Goal: Information Seeking & Learning: Learn about a topic

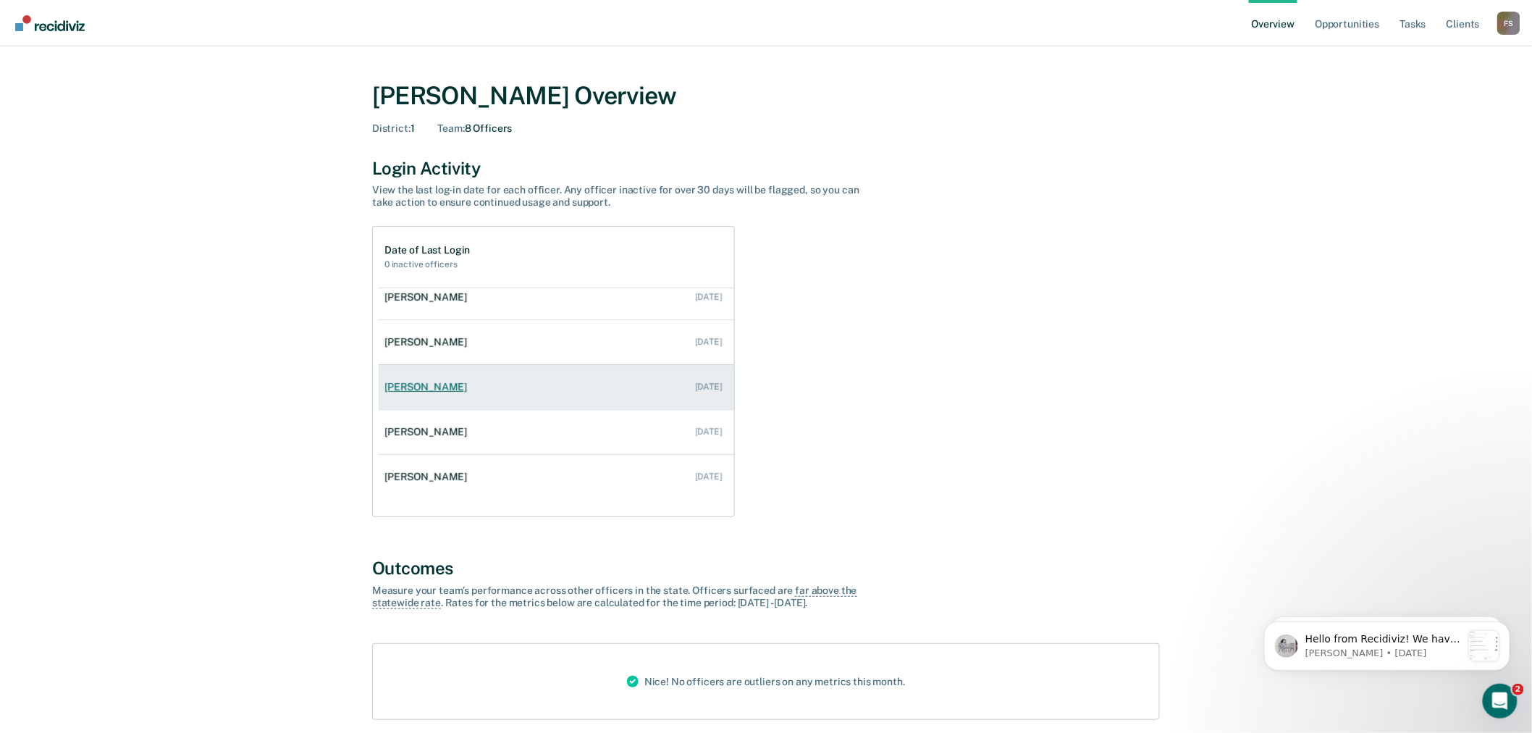
scroll to position [80, 0]
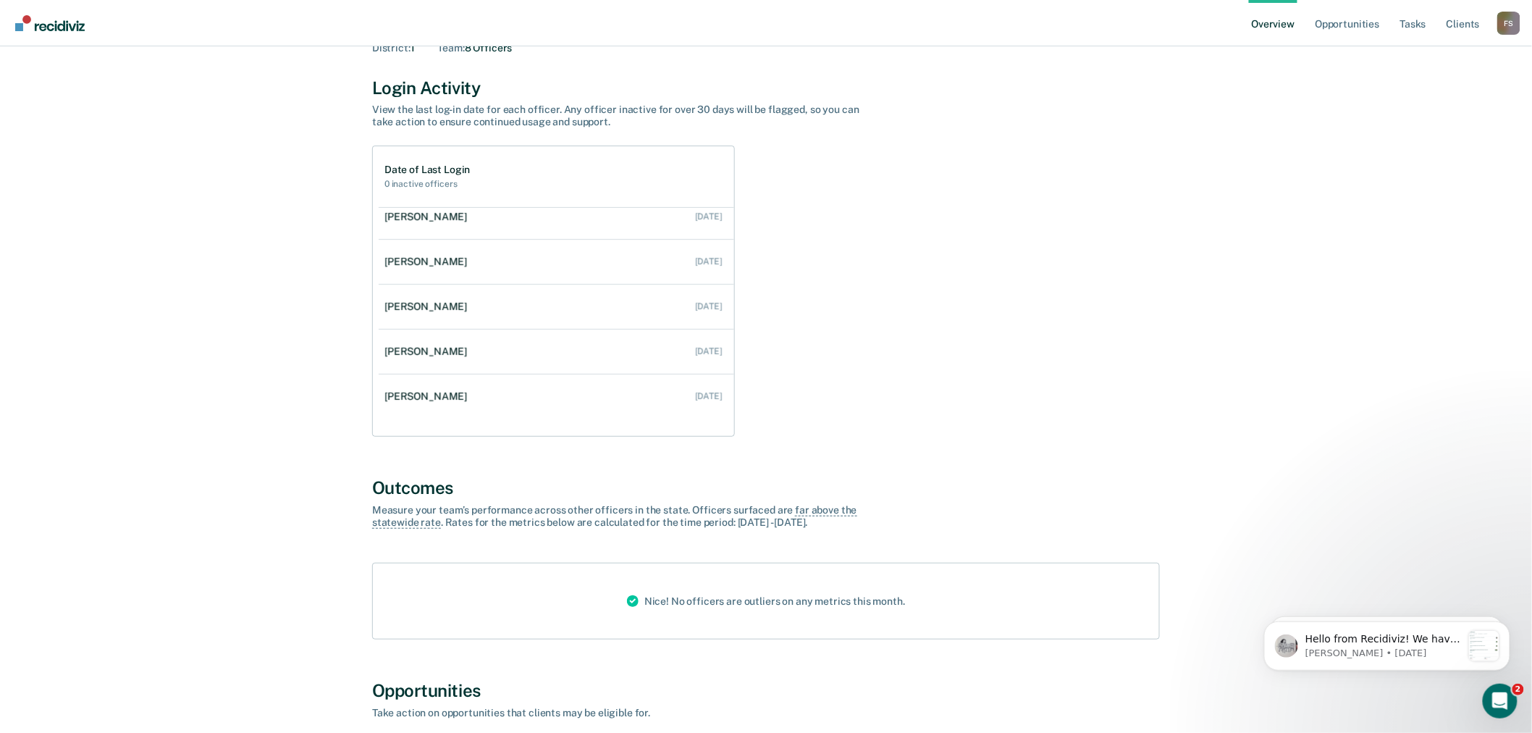
click at [1507, 22] on div "F S" at bounding box center [1508, 23] width 23 height 23
click at [1443, 111] on link "Go to Operations" at bounding box center [1450, 112] width 93 height 12
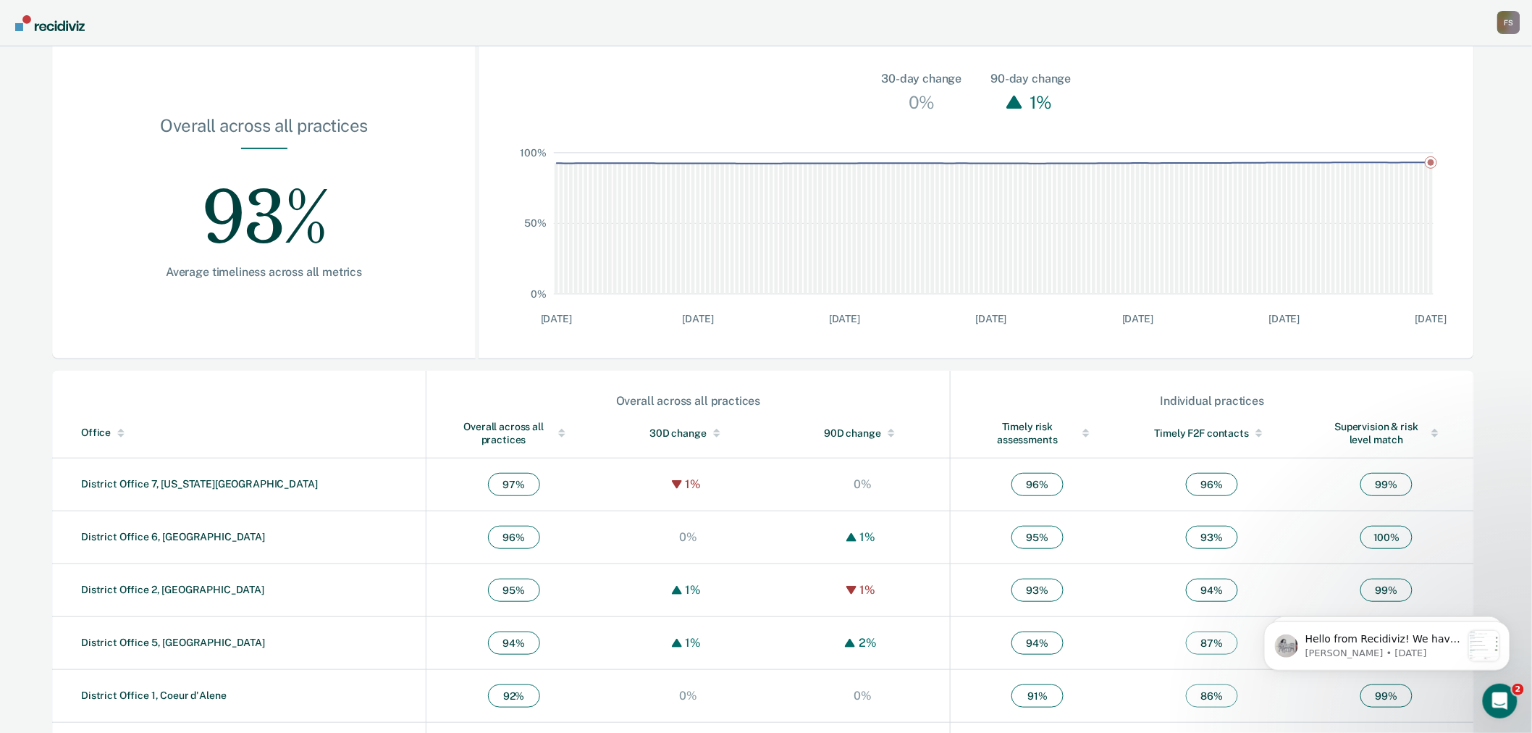
scroll to position [277, 0]
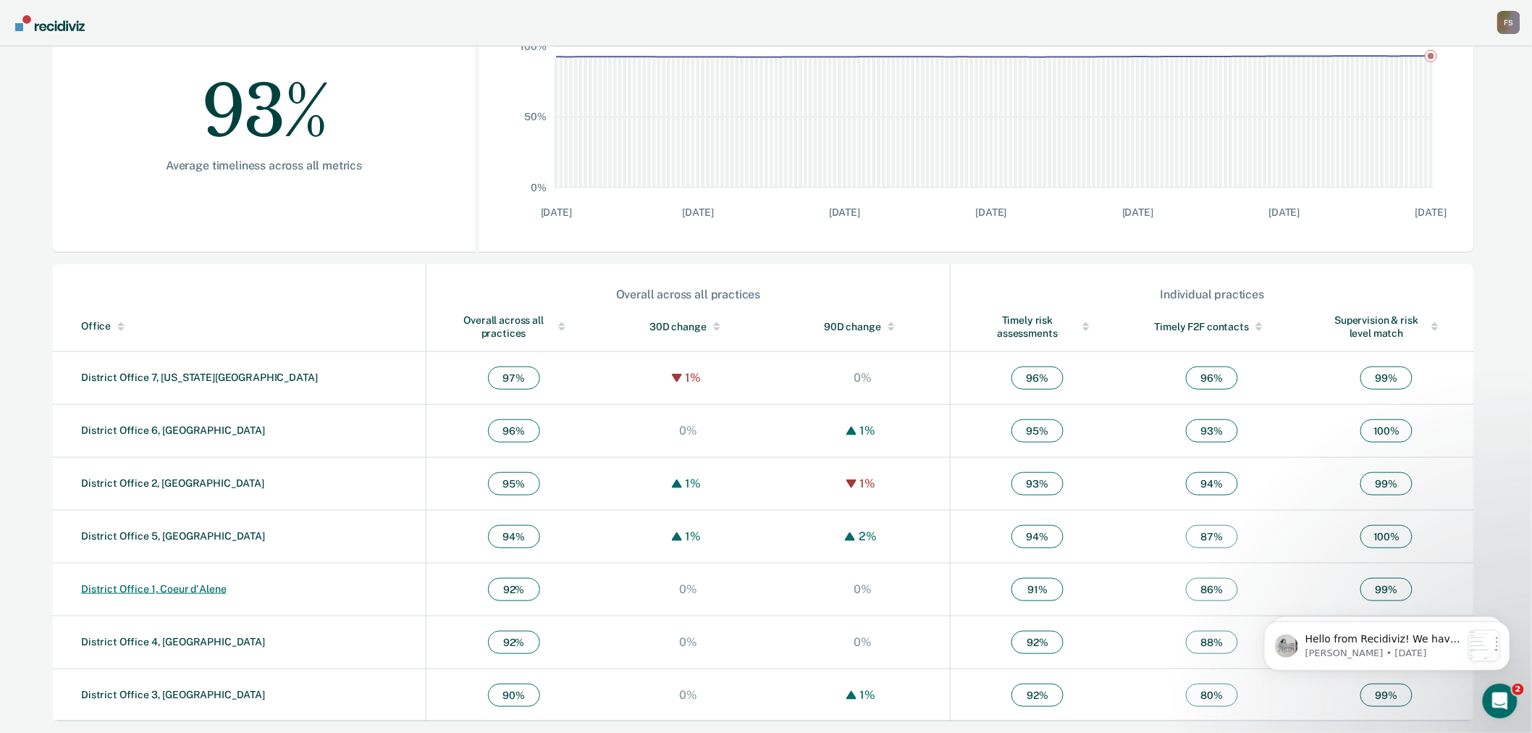
click at [188, 589] on link "District Office 1, Coeur d'Alene" at bounding box center [153, 589] width 145 height 12
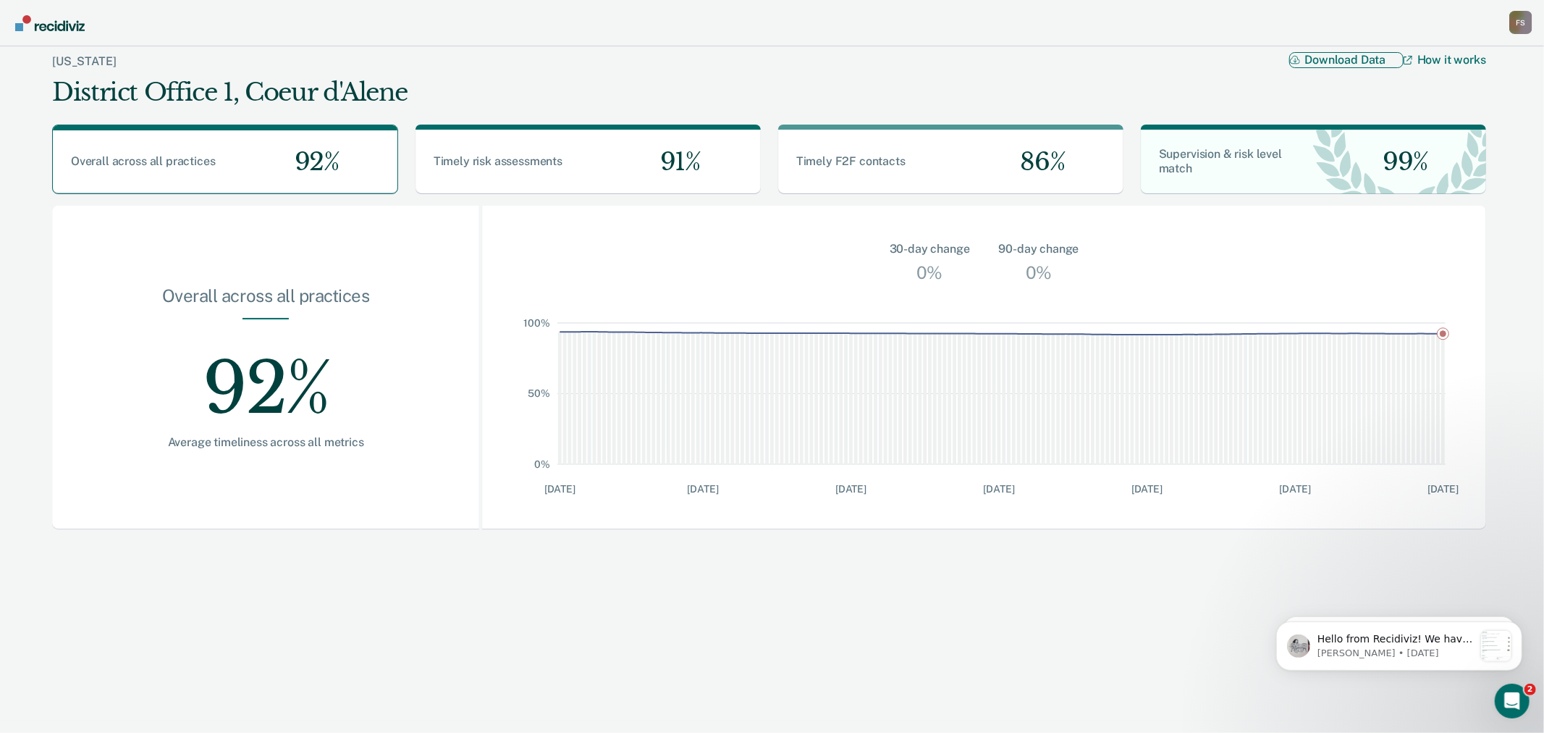
click at [1328, 54] on button "Download Data" at bounding box center [1346, 59] width 114 height 15
click at [1216, 75] on div "[US_STATE] District Office 1, Coeur d'Alene Download Data How it works" at bounding box center [769, 79] width 1434 height 67
click at [1521, 28] on div "F S" at bounding box center [1520, 22] width 23 height 23
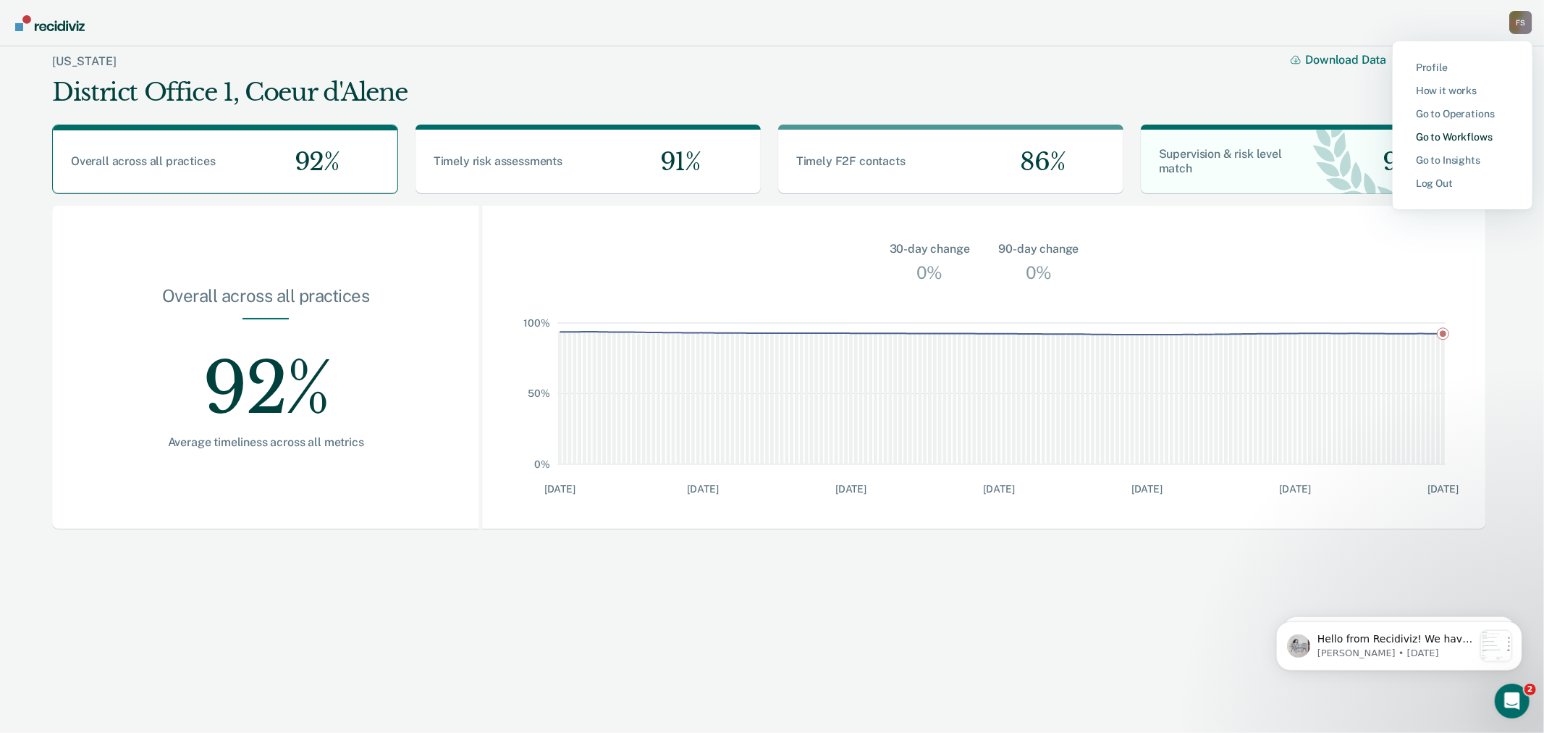
click at [1460, 136] on link "Go to Workflows" at bounding box center [1462, 137] width 93 height 12
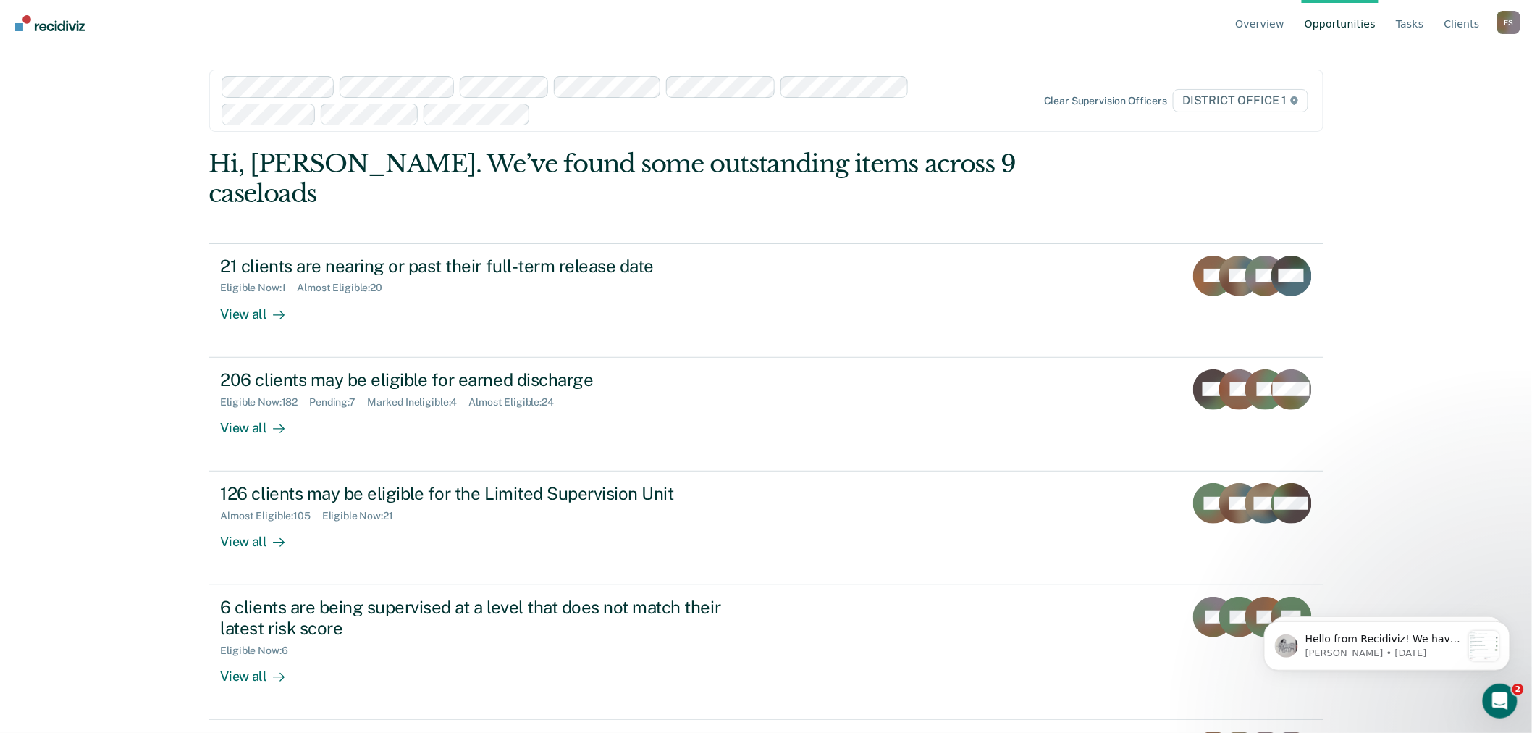
click at [1275, 22] on link "Overview" at bounding box center [1260, 23] width 55 height 46
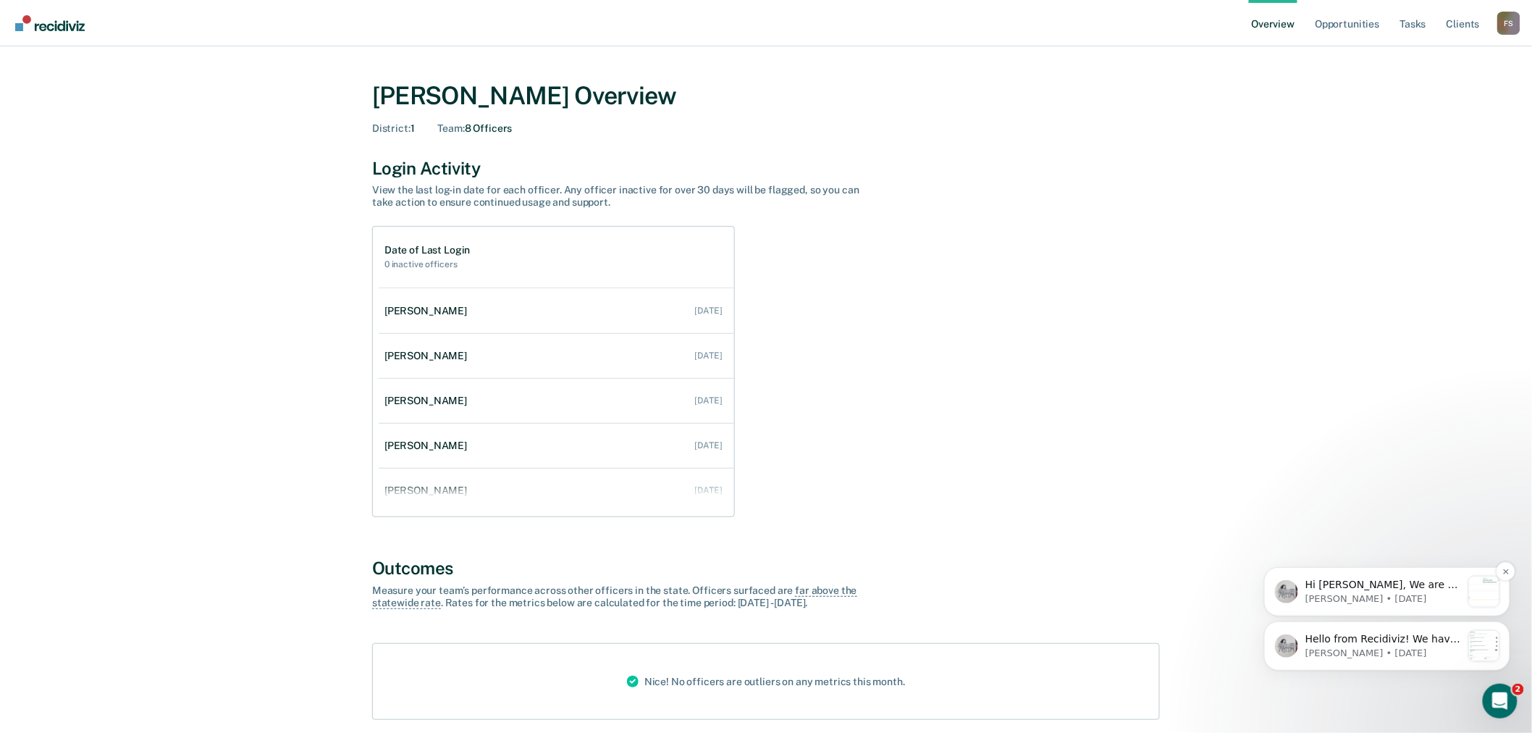
click at [1482, 593] on div "Notification stack" at bounding box center [1483, 590] width 30 height 30
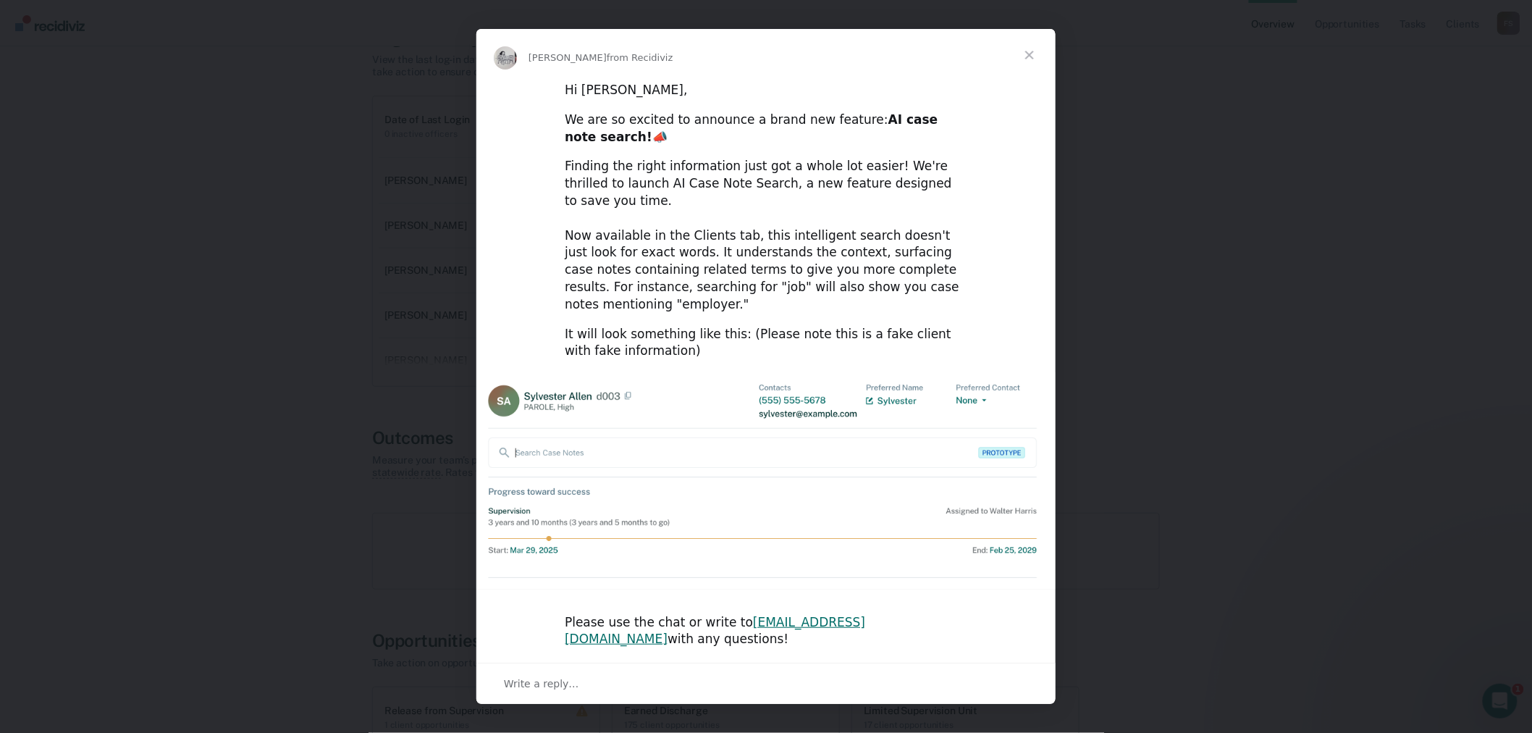
scroll to position [161, 0]
click at [1029, 76] on span "Close" at bounding box center [1029, 55] width 52 height 52
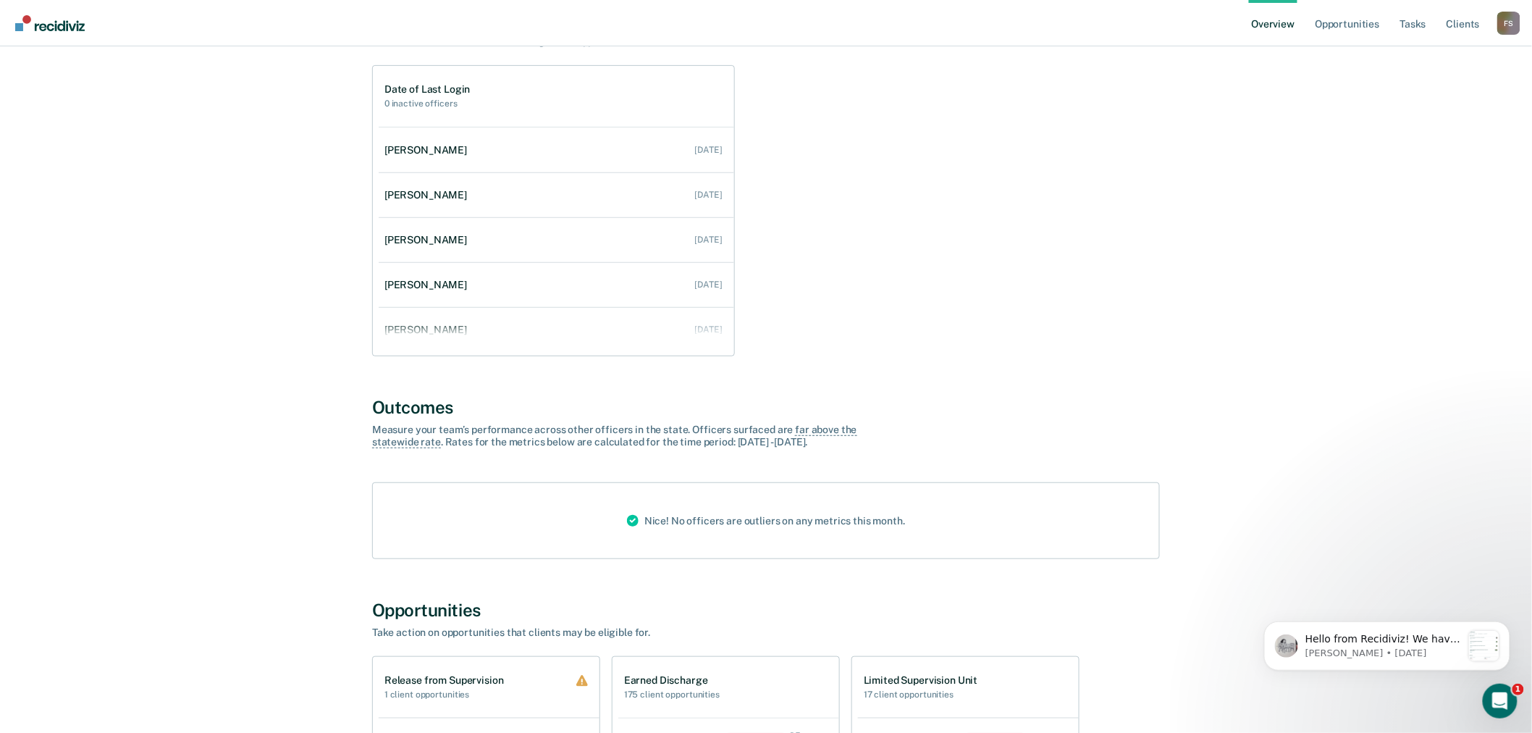
scroll to position [0, 0]
click at [1385, 653] on p "[PERSON_NAME] • [DATE]" at bounding box center [1382, 652] width 156 height 13
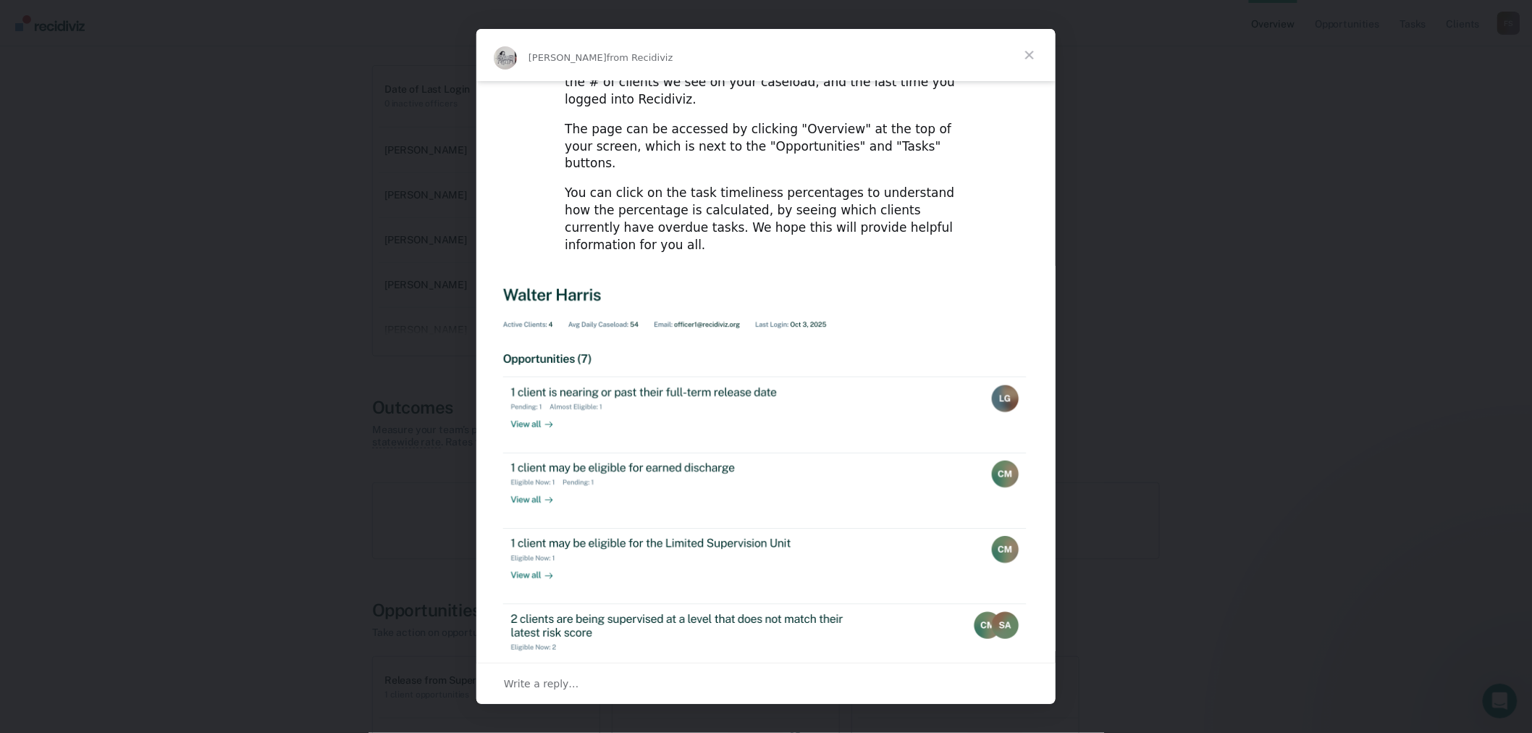
scroll to position [88, 0]
click at [1026, 56] on span "Close" at bounding box center [1029, 55] width 52 height 52
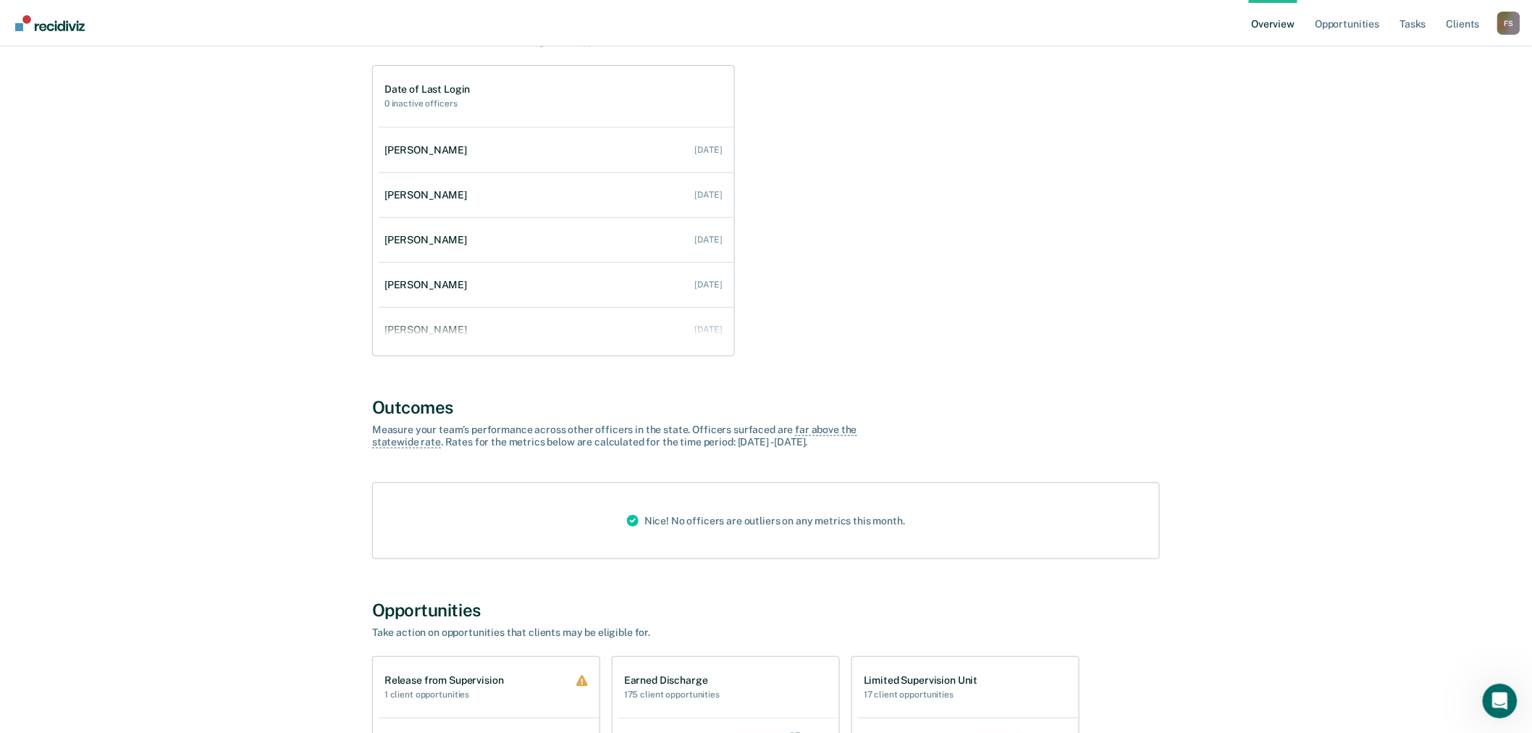
click at [1286, 22] on link "Overview" at bounding box center [1273, 23] width 49 height 46
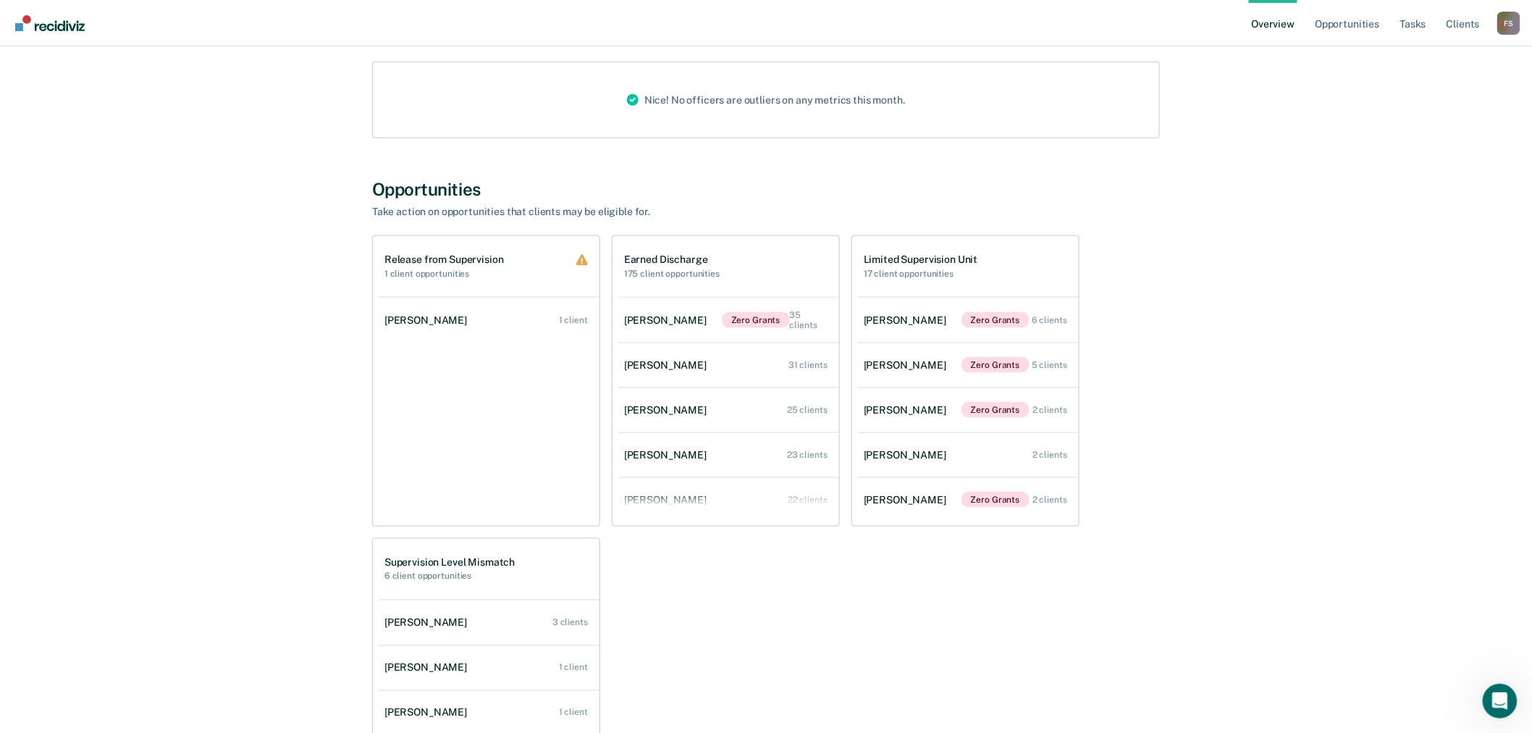
scroll to position [577, 0]
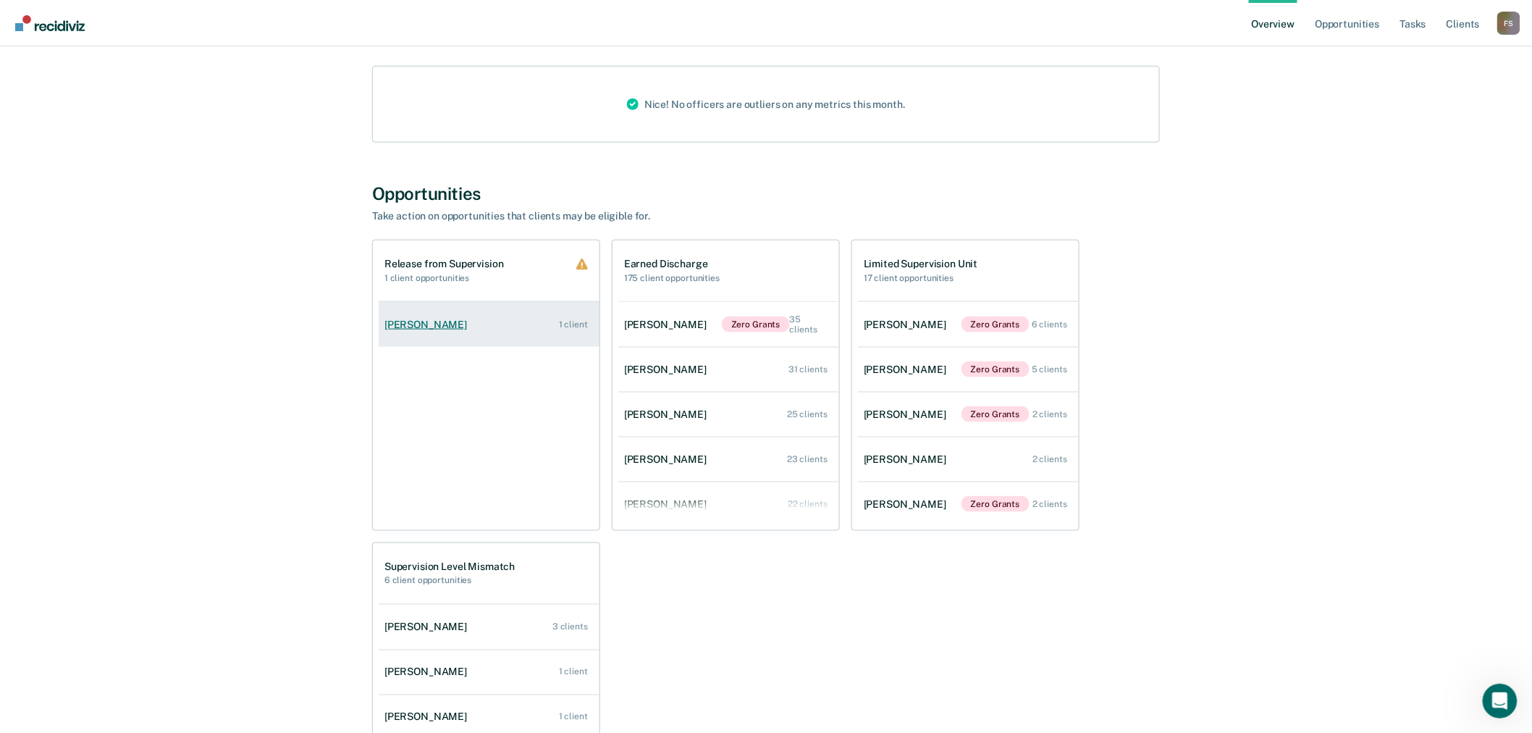
click at [444, 321] on div "[PERSON_NAME]" at bounding box center [428, 324] width 88 height 12
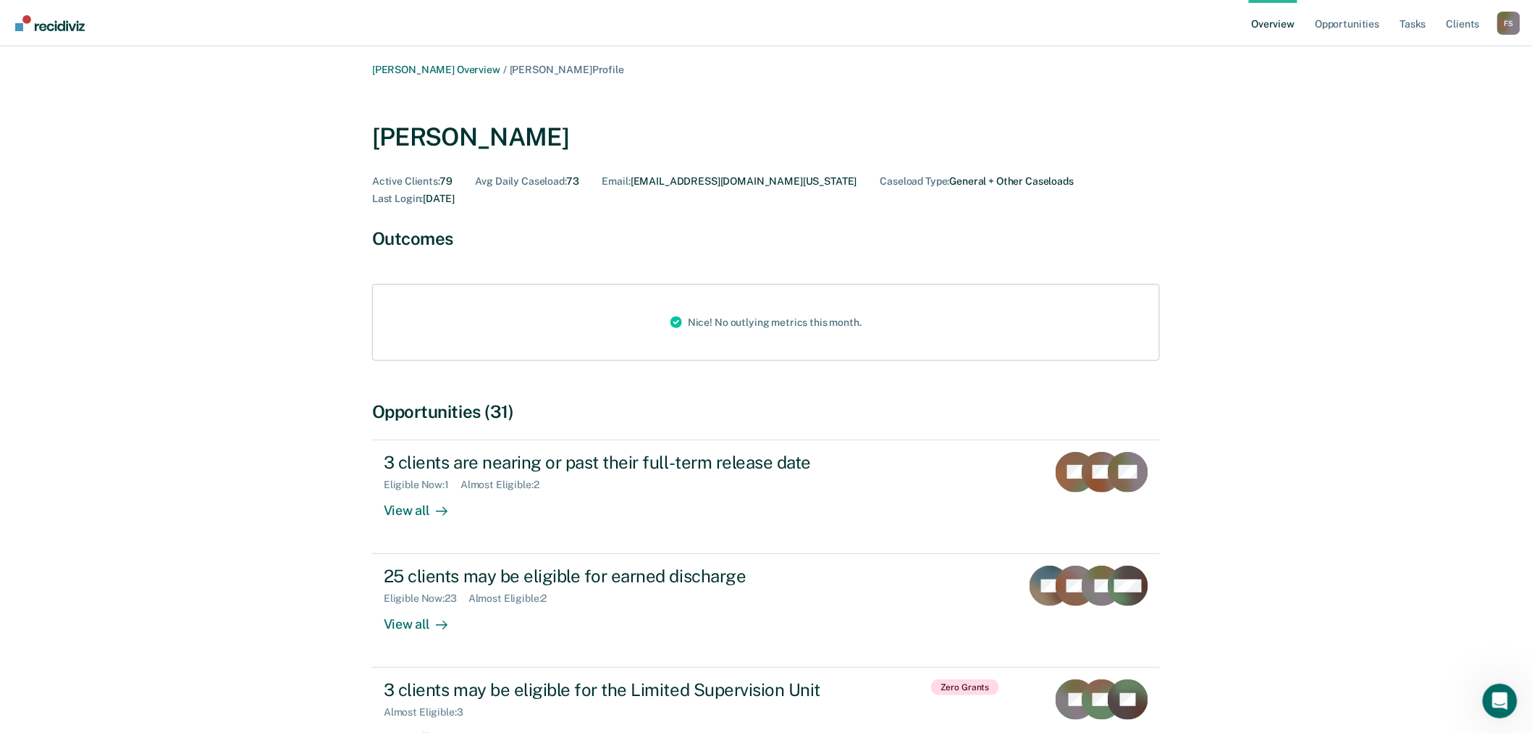
click at [1262, 23] on link "Overview" at bounding box center [1273, 23] width 49 height 46
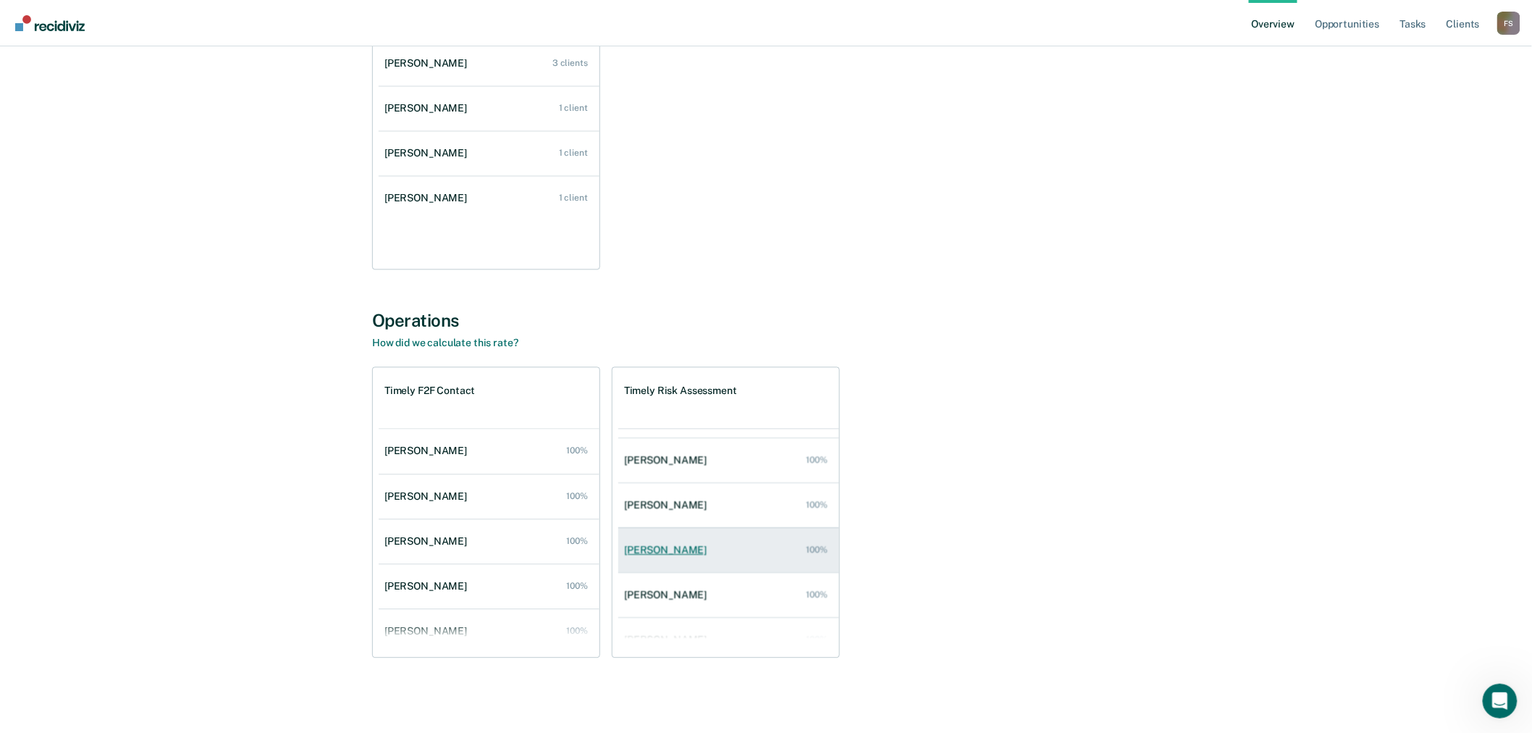
scroll to position [148, 0]
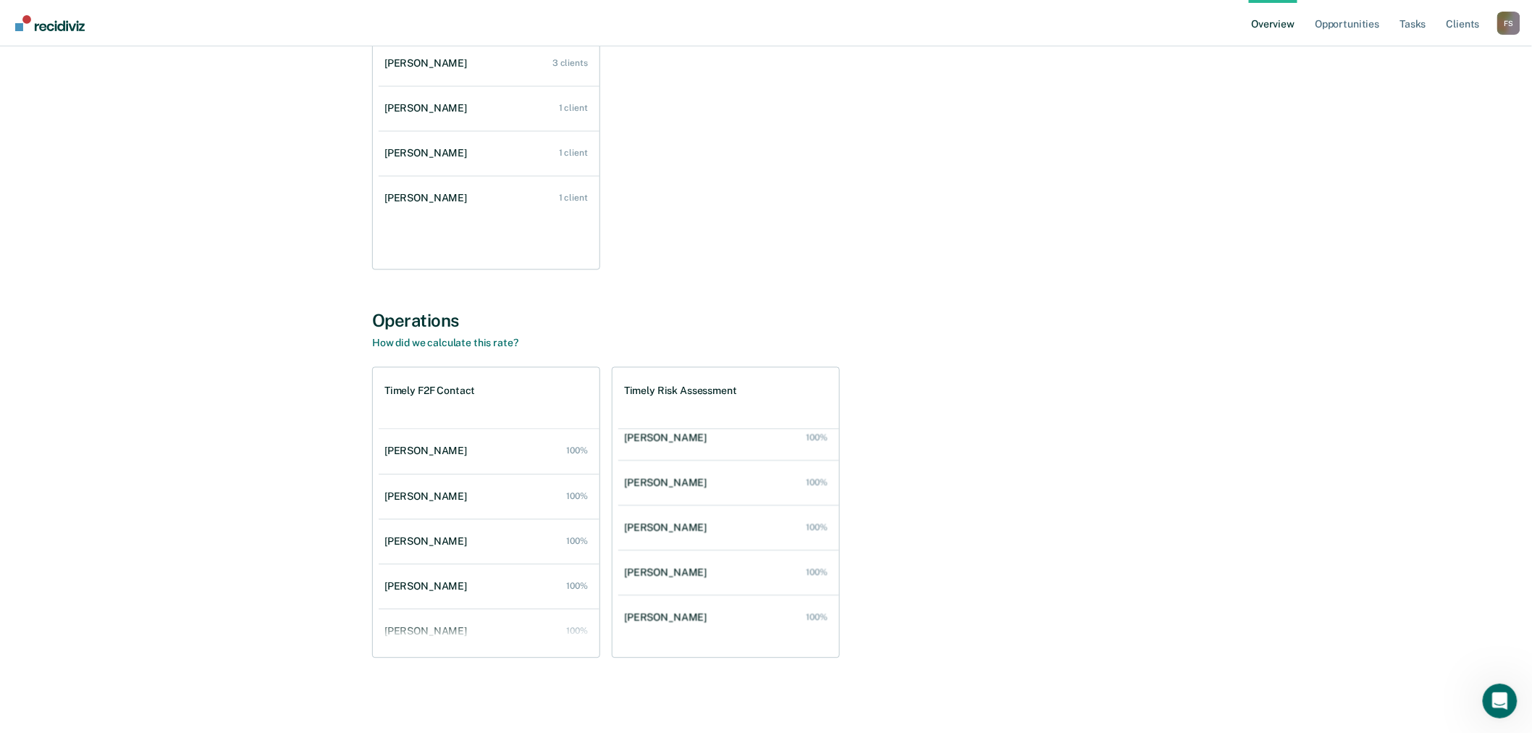
click at [1506, 26] on div "F S" at bounding box center [1508, 23] width 23 height 23
click at [1443, 107] on link "Go to Operations" at bounding box center [1450, 112] width 93 height 12
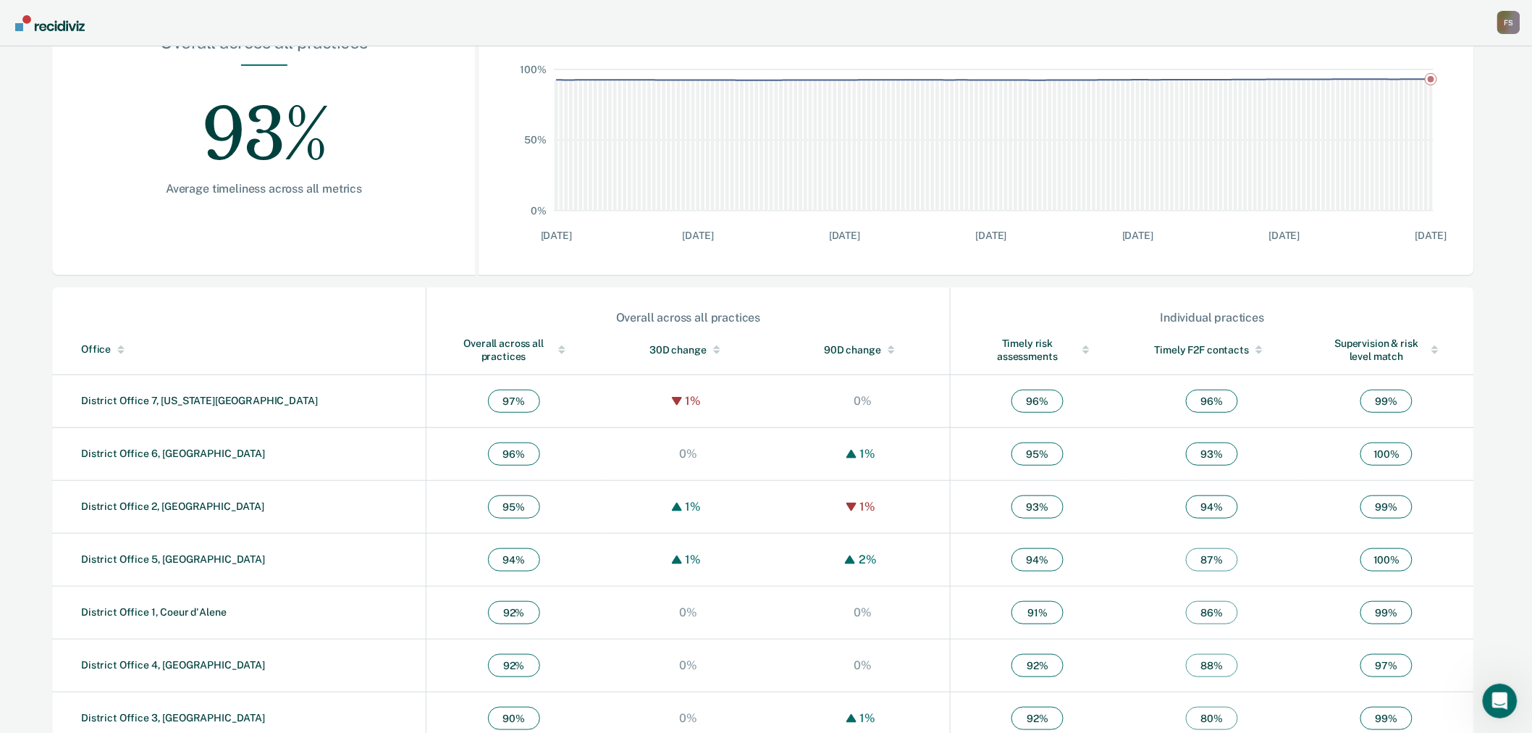
scroll to position [277, 0]
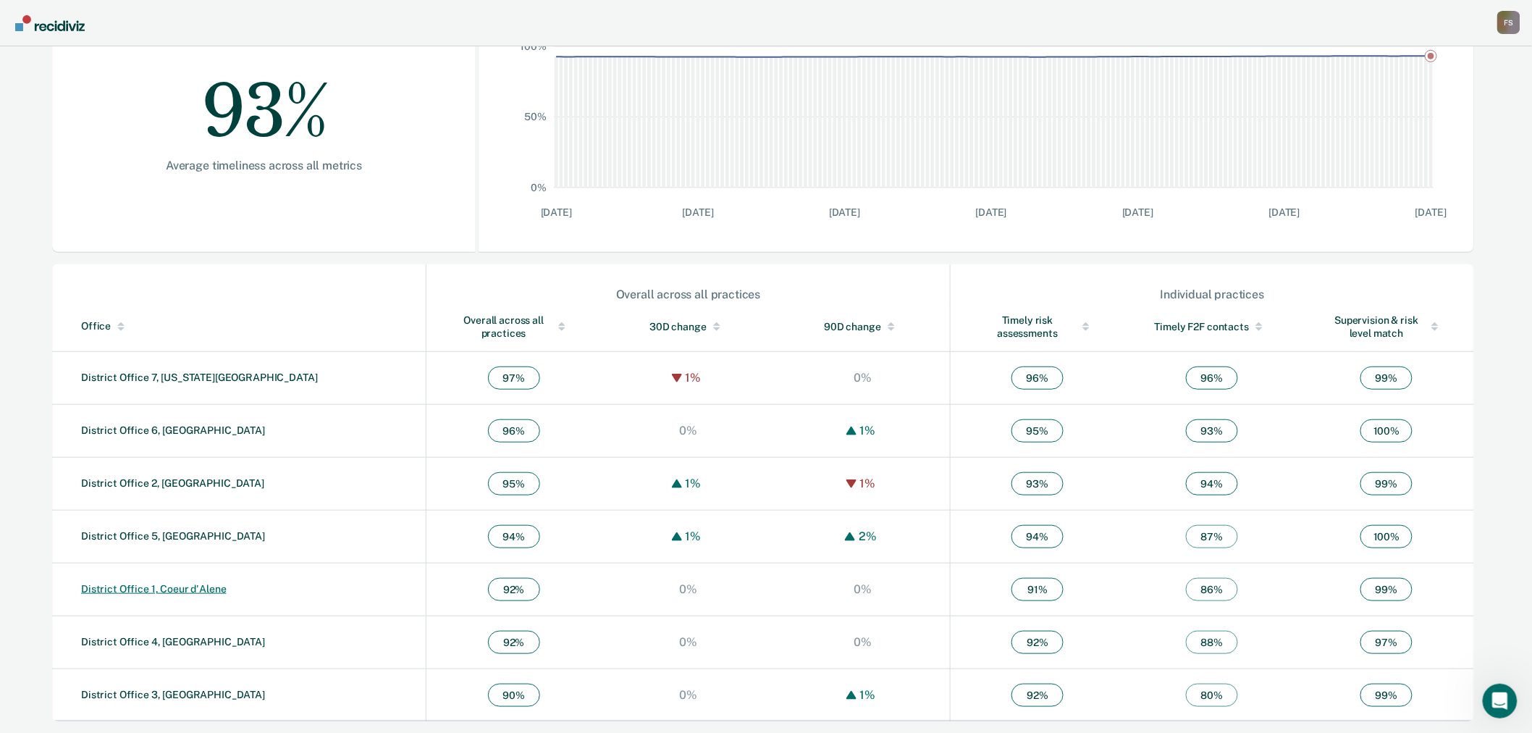
click at [182, 594] on link "District Office 1, Coeur d'Alene" at bounding box center [153, 589] width 145 height 12
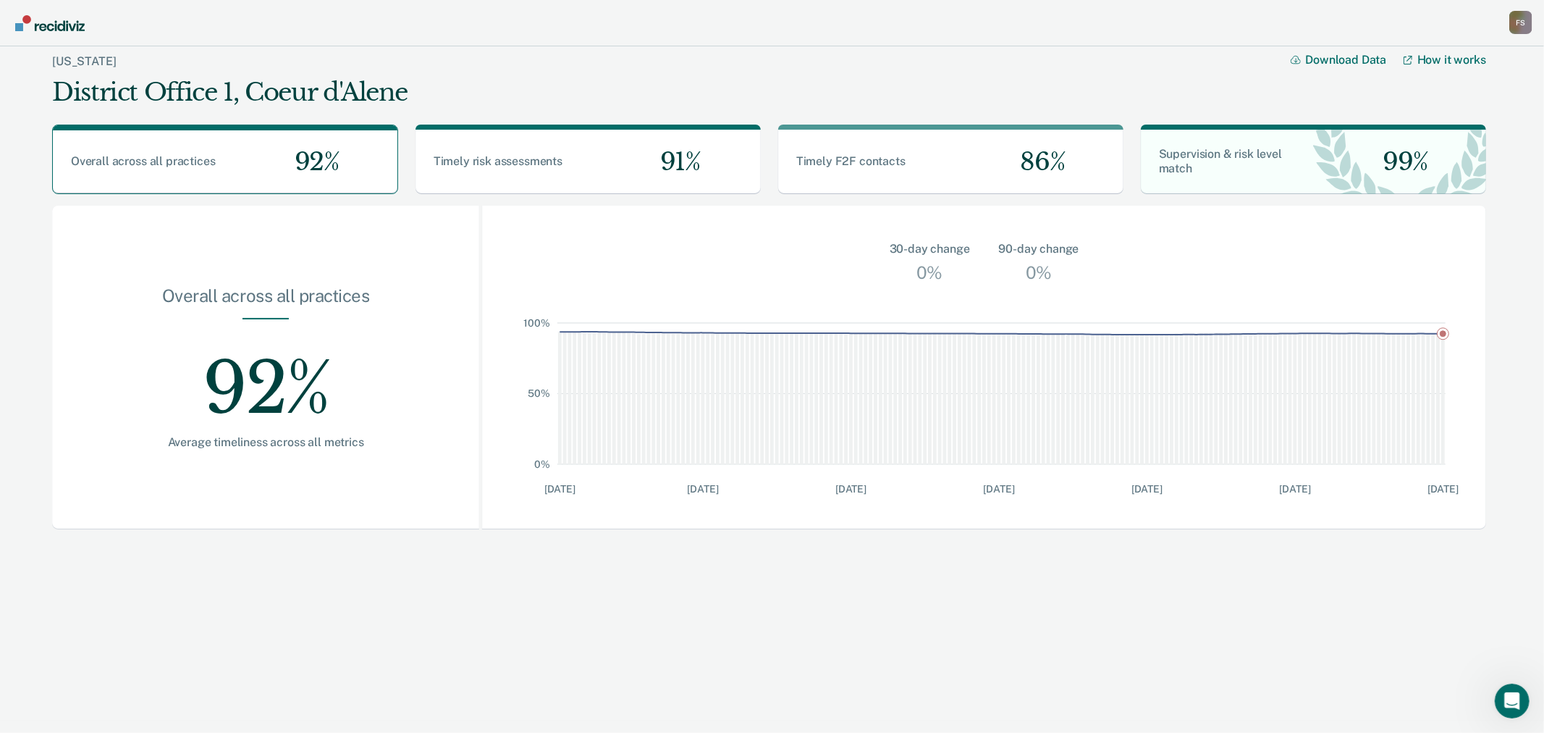
click at [1517, 29] on div "F S" at bounding box center [1520, 22] width 23 height 23
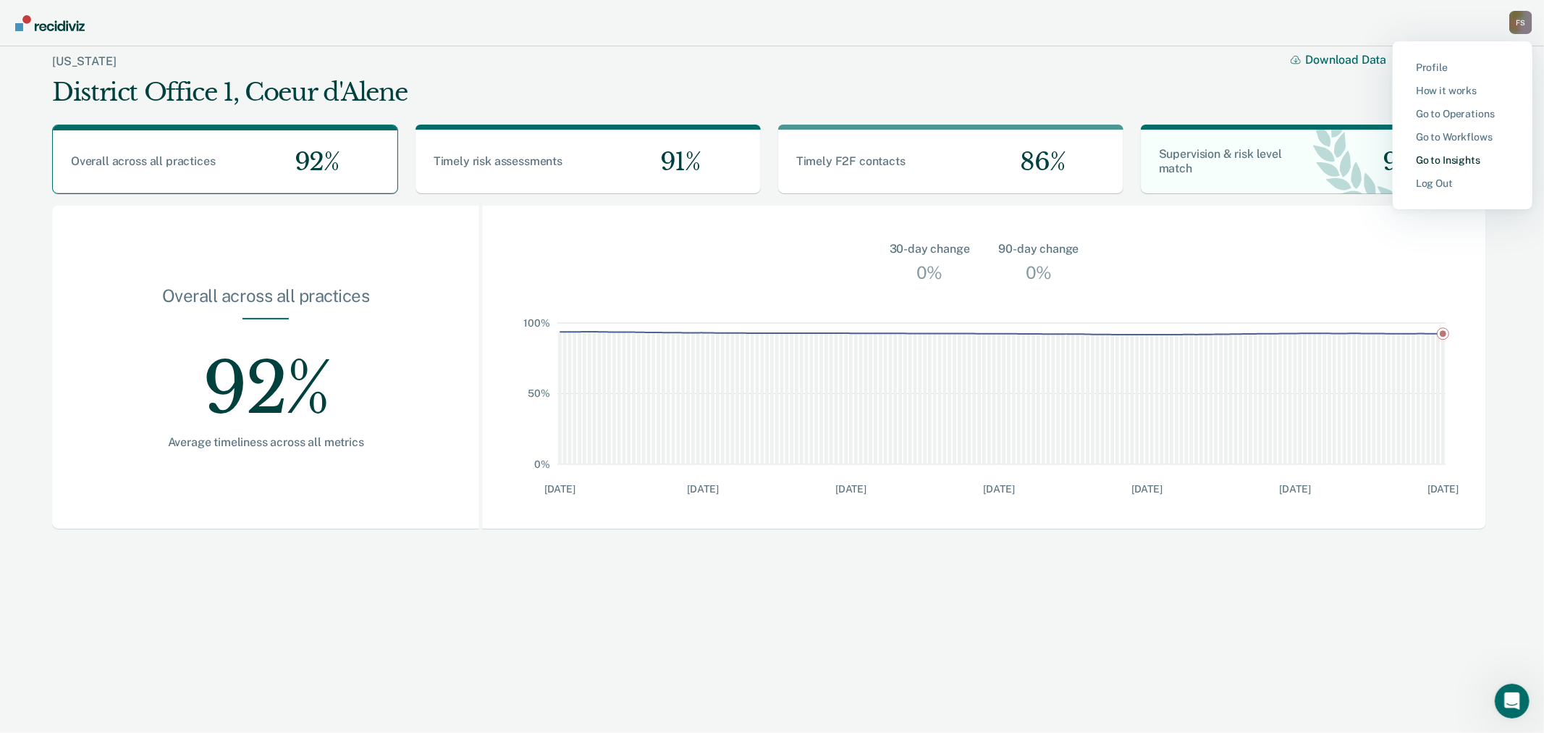
click at [1451, 156] on link "Go to Insights" at bounding box center [1462, 160] width 93 height 12
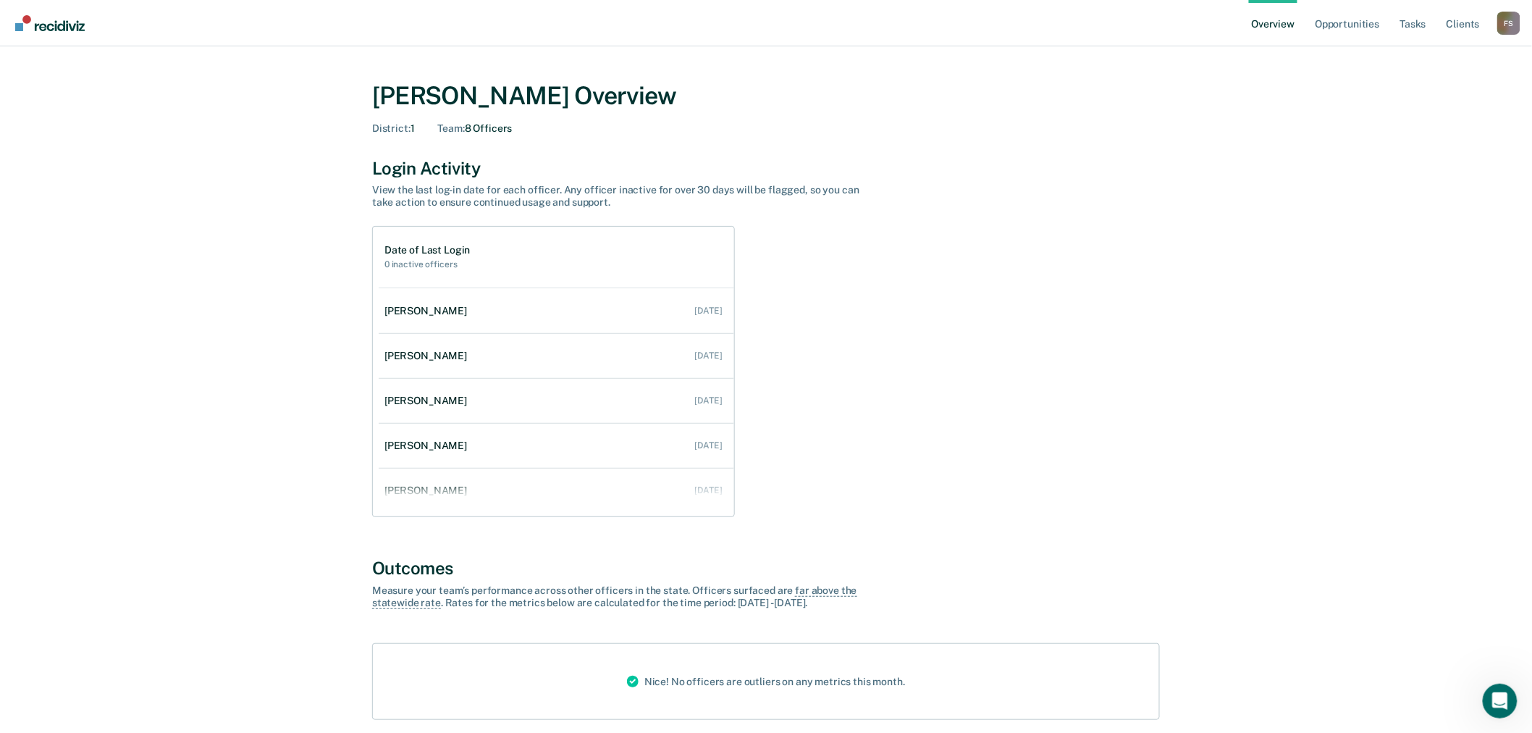
click at [1508, 30] on div "F S" at bounding box center [1508, 23] width 23 height 23
click at [1460, 111] on link "Go to Operations" at bounding box center [1450, 112] width 93 height 12
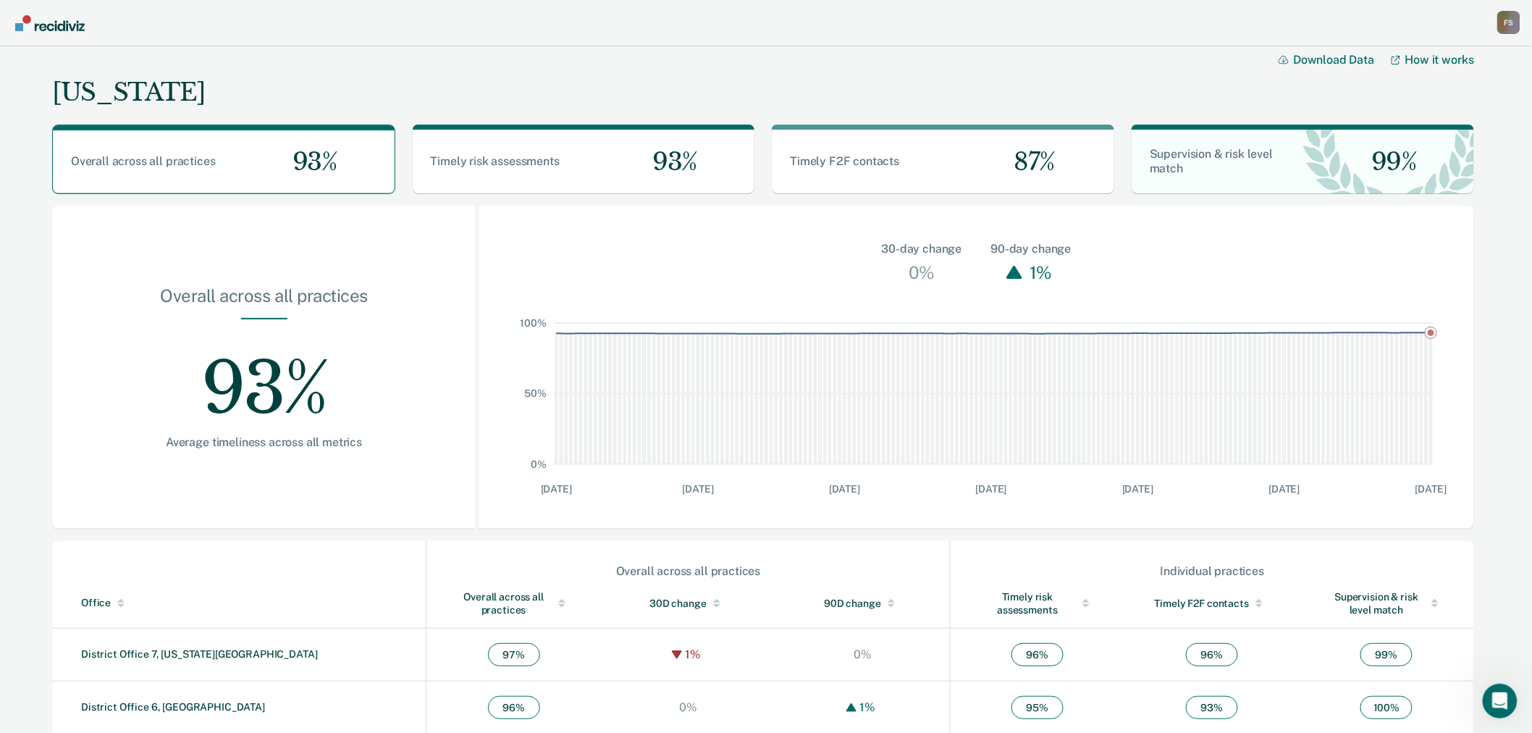
click at [1503, 24] on div "F S" at bounding box center [1508, 22] width 23 height 23
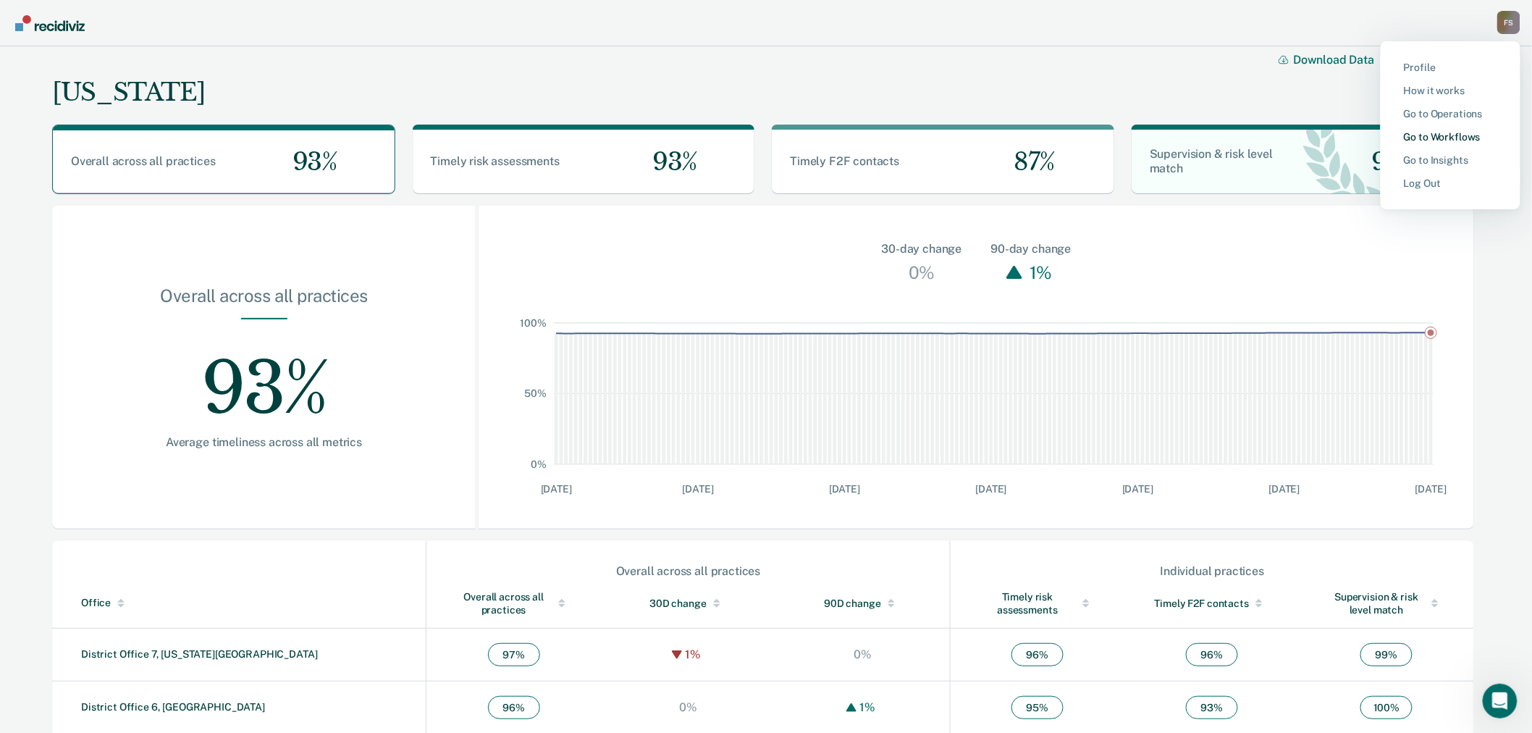
click at [1451, 132] on link "Go to Workflows" at bounding box center [1450, 137] width 93 height 12
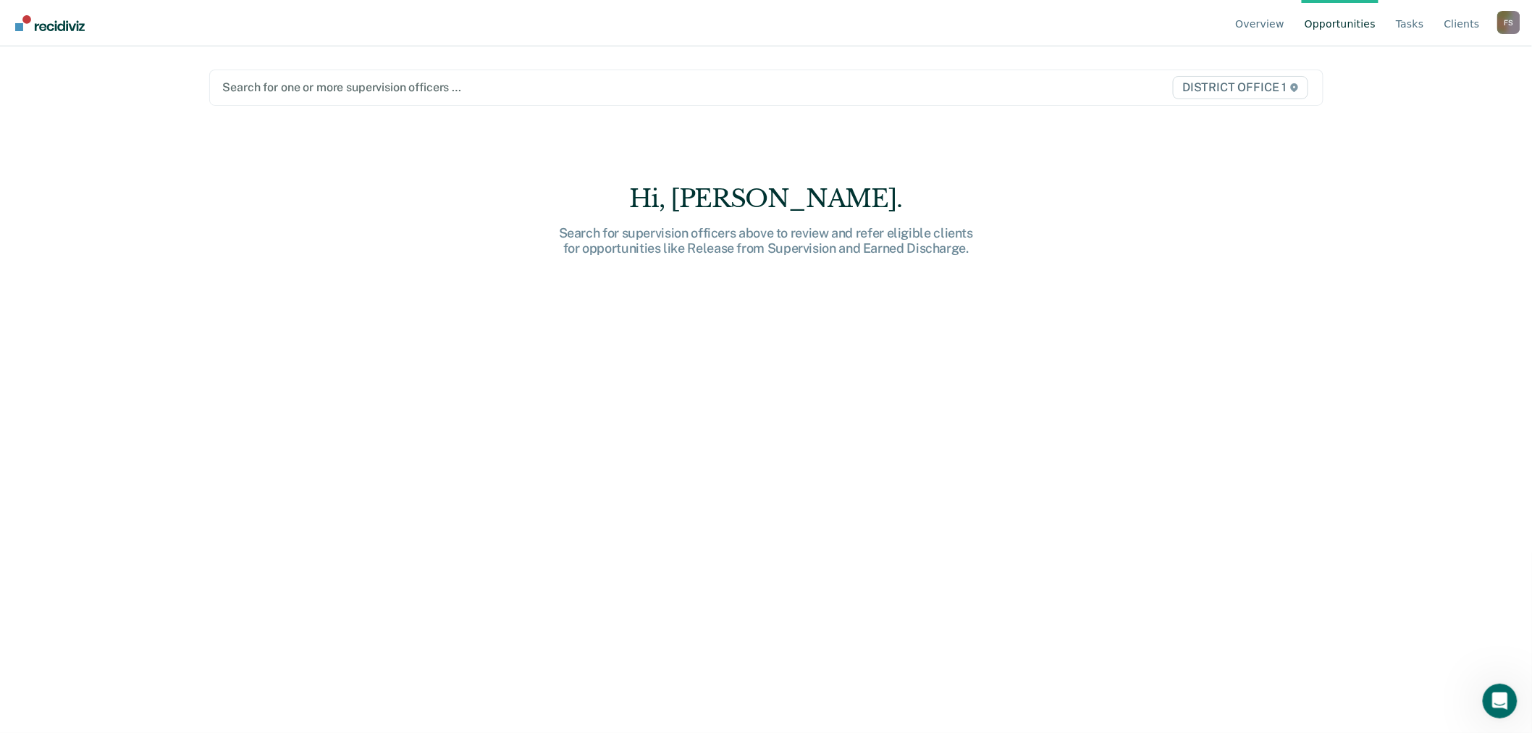
click at [425, 87] on div at bounding box center [603, 87] width 760 height 17
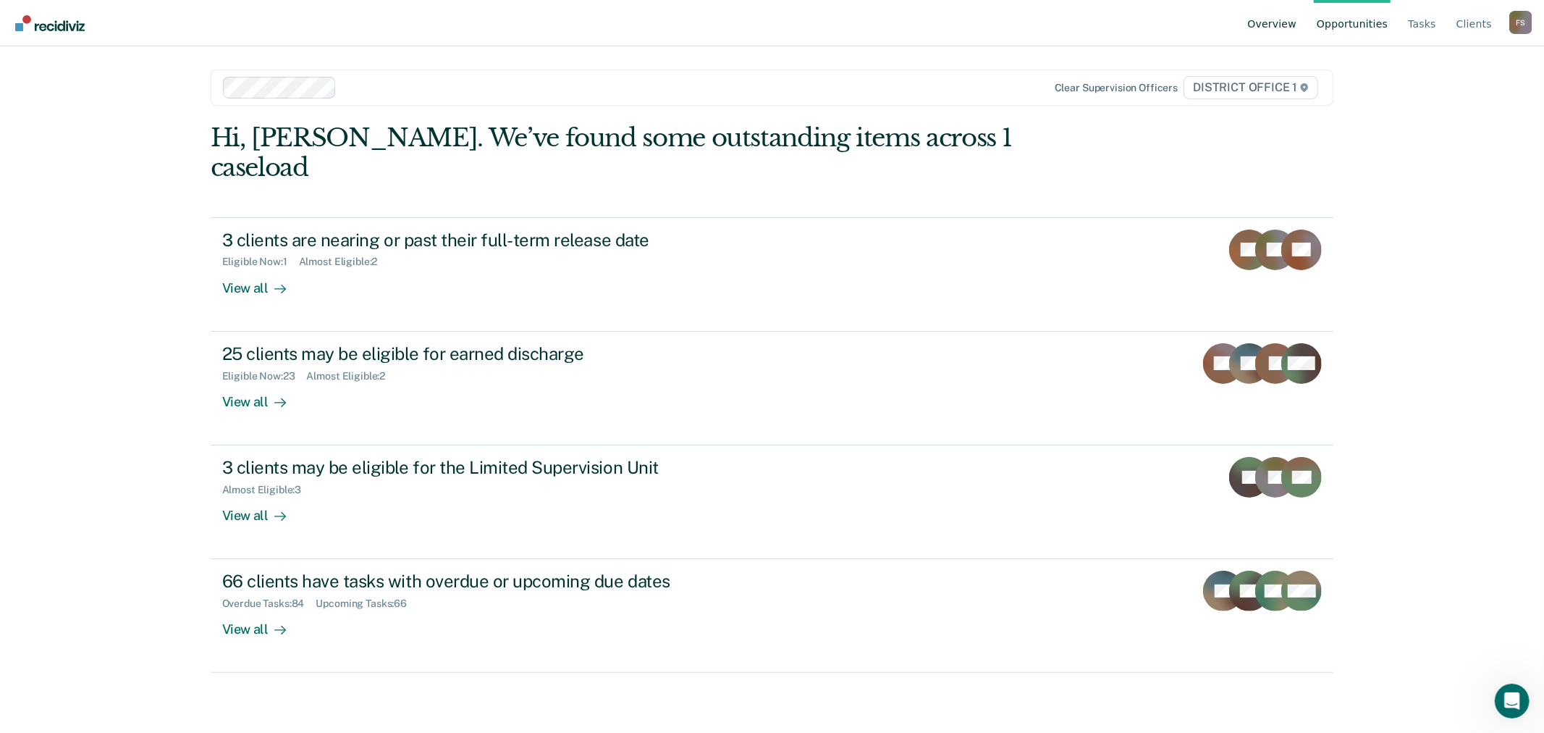
click at [1276, 23] on link "Overview" at bounding box center [1272, 23] width 55 height 46
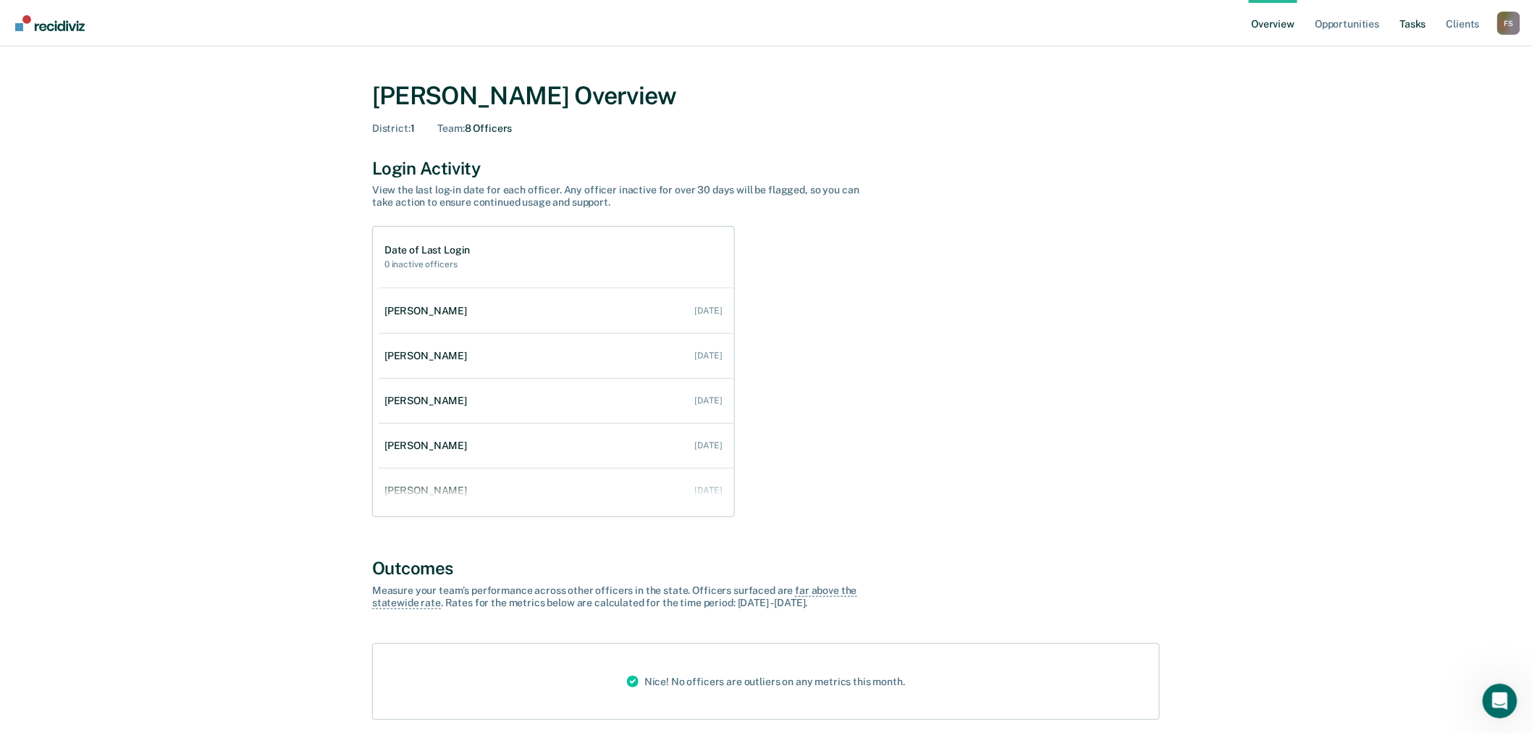
click at [1419, 24] on link "Tasks" at bounding box center [1413, 23] width 32 height 46
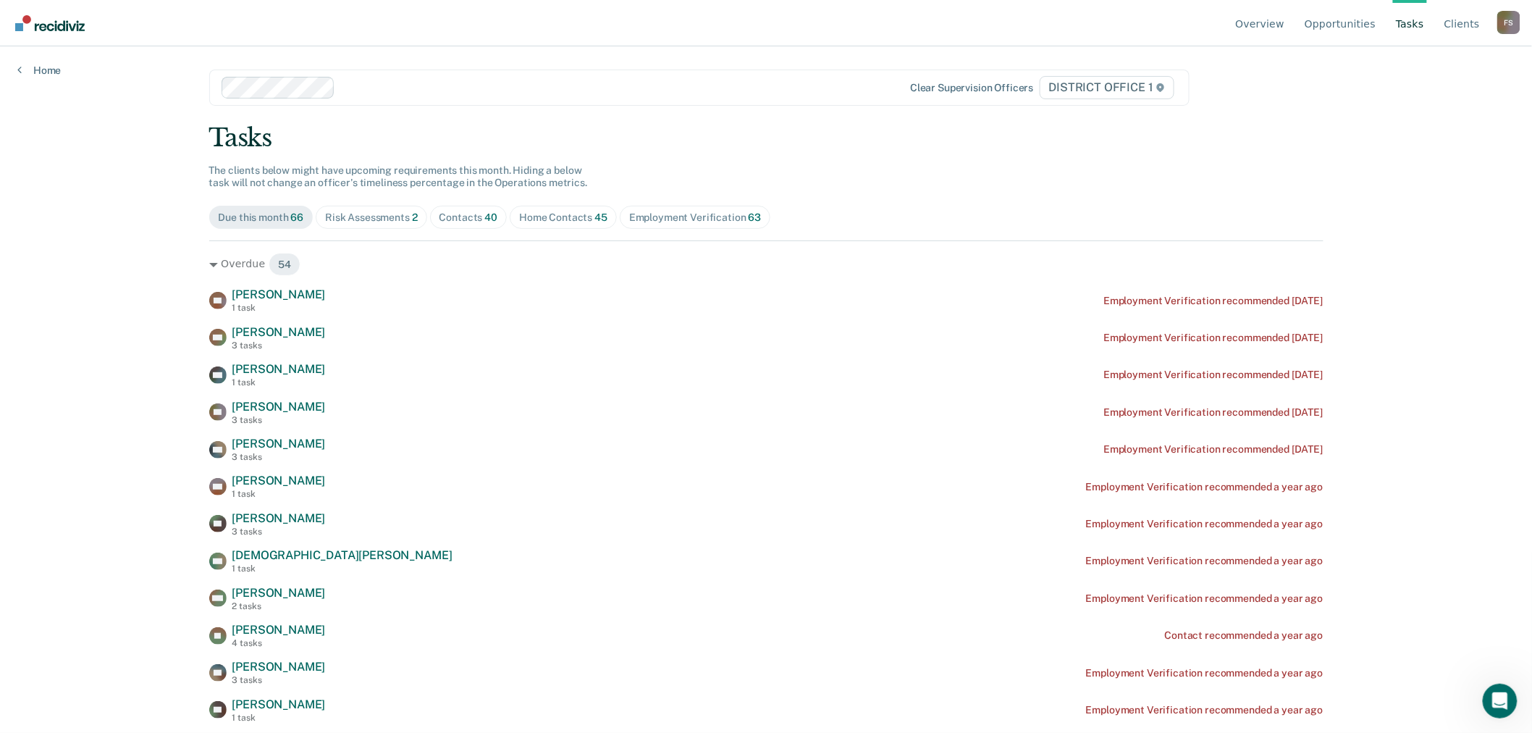
click at [473, 211] on div "Contacts 40" at bounding box center [468, 217] width 59 height 12
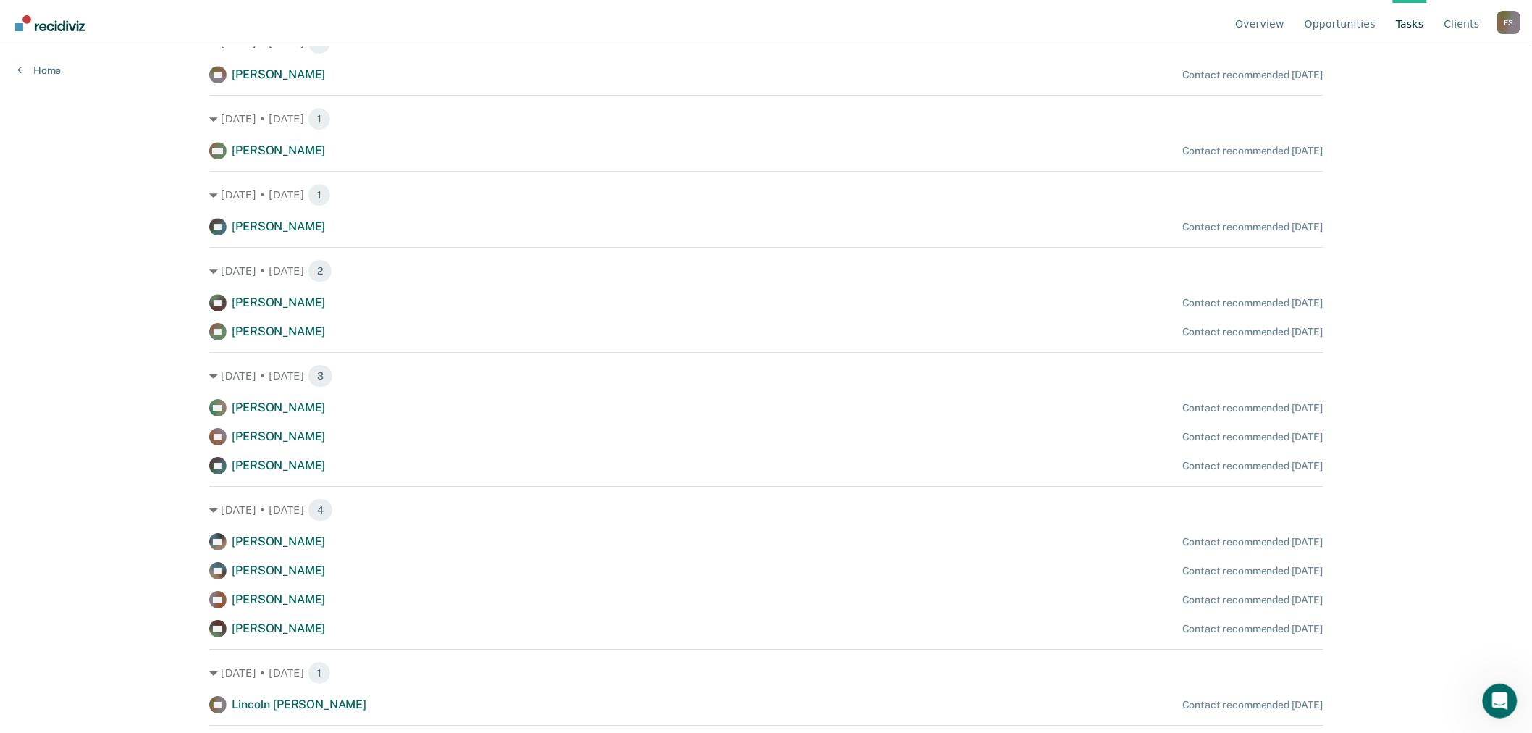
scroll to position [1782, 0]
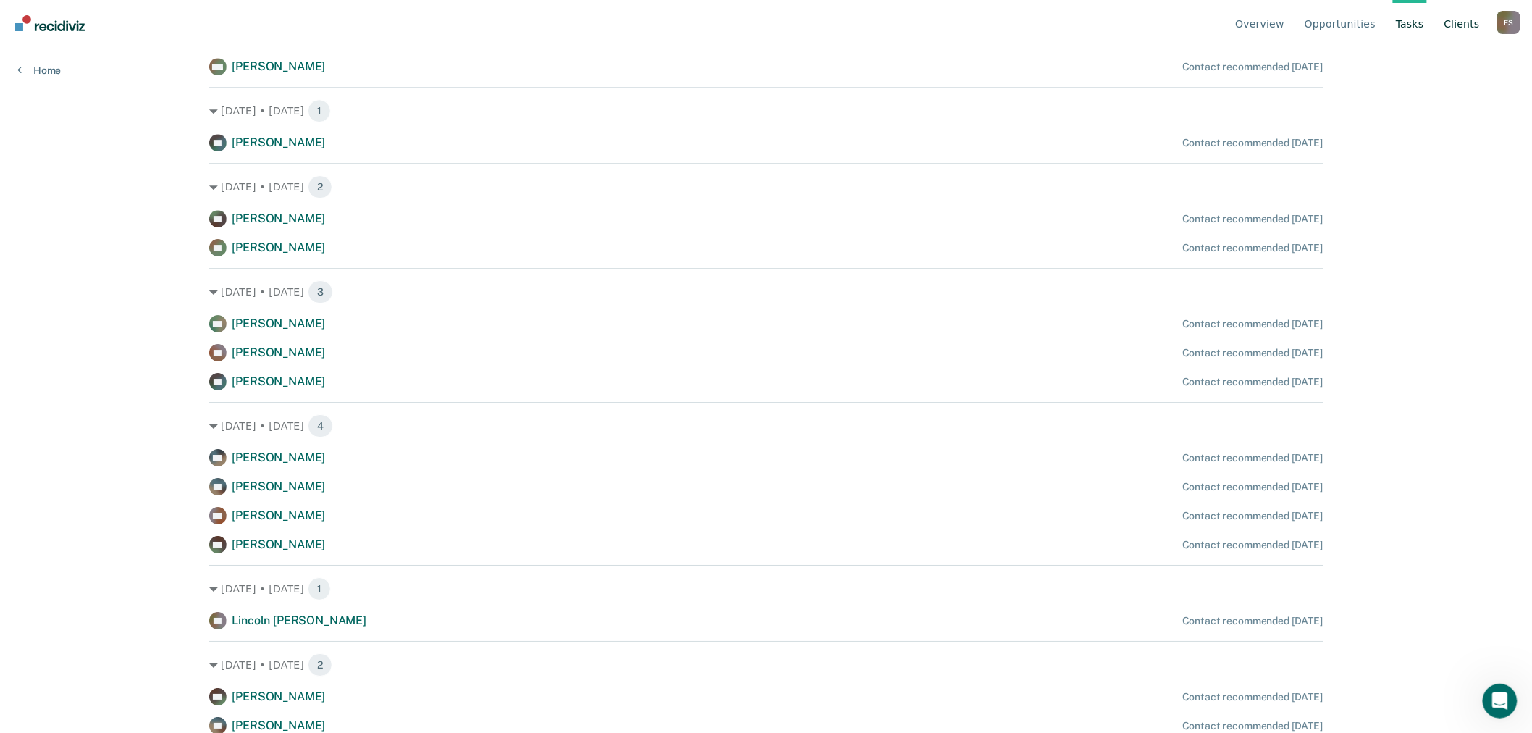
click at [1457, 24] on link "Client s" at bounding box center [1461, 23] width 41 height 46
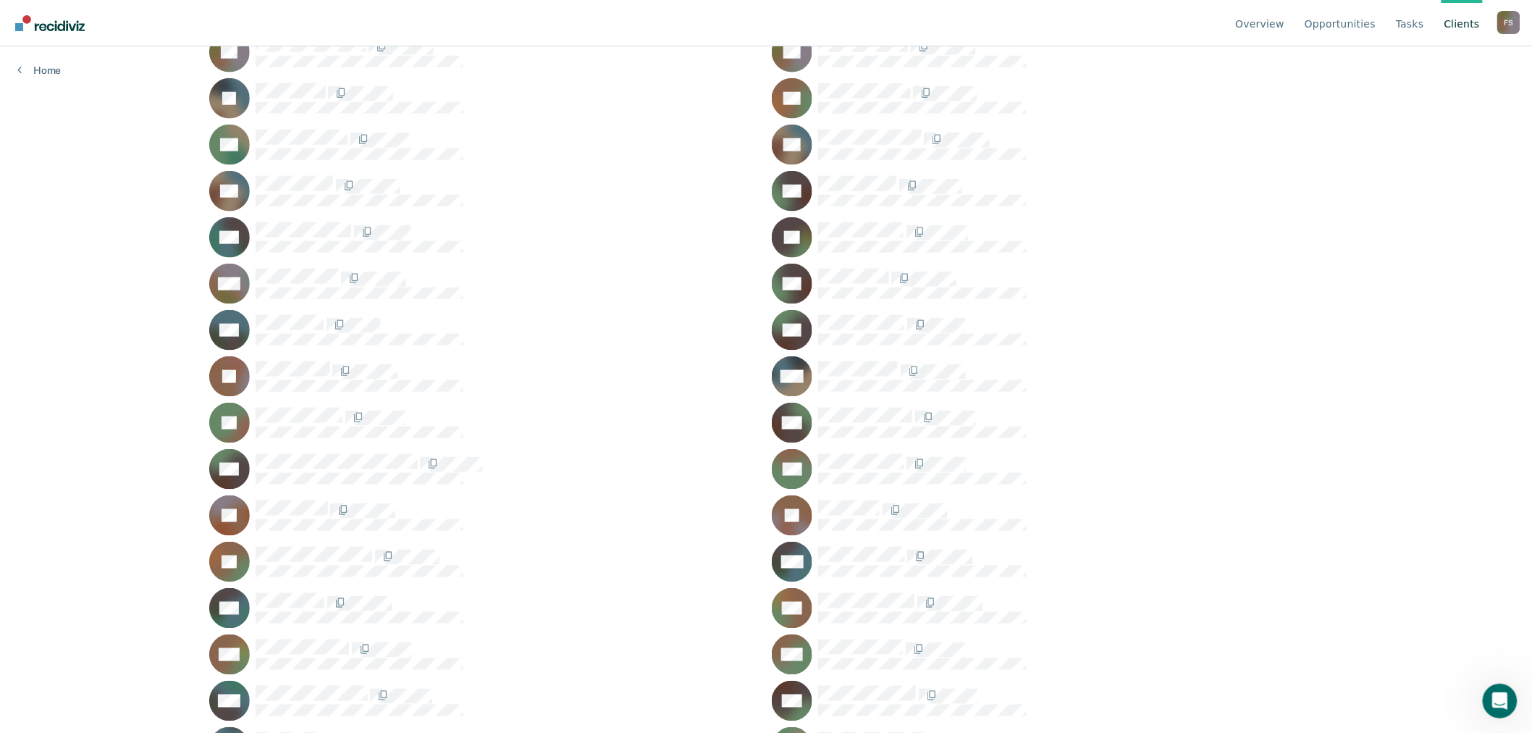
scroll to position [562, 0]
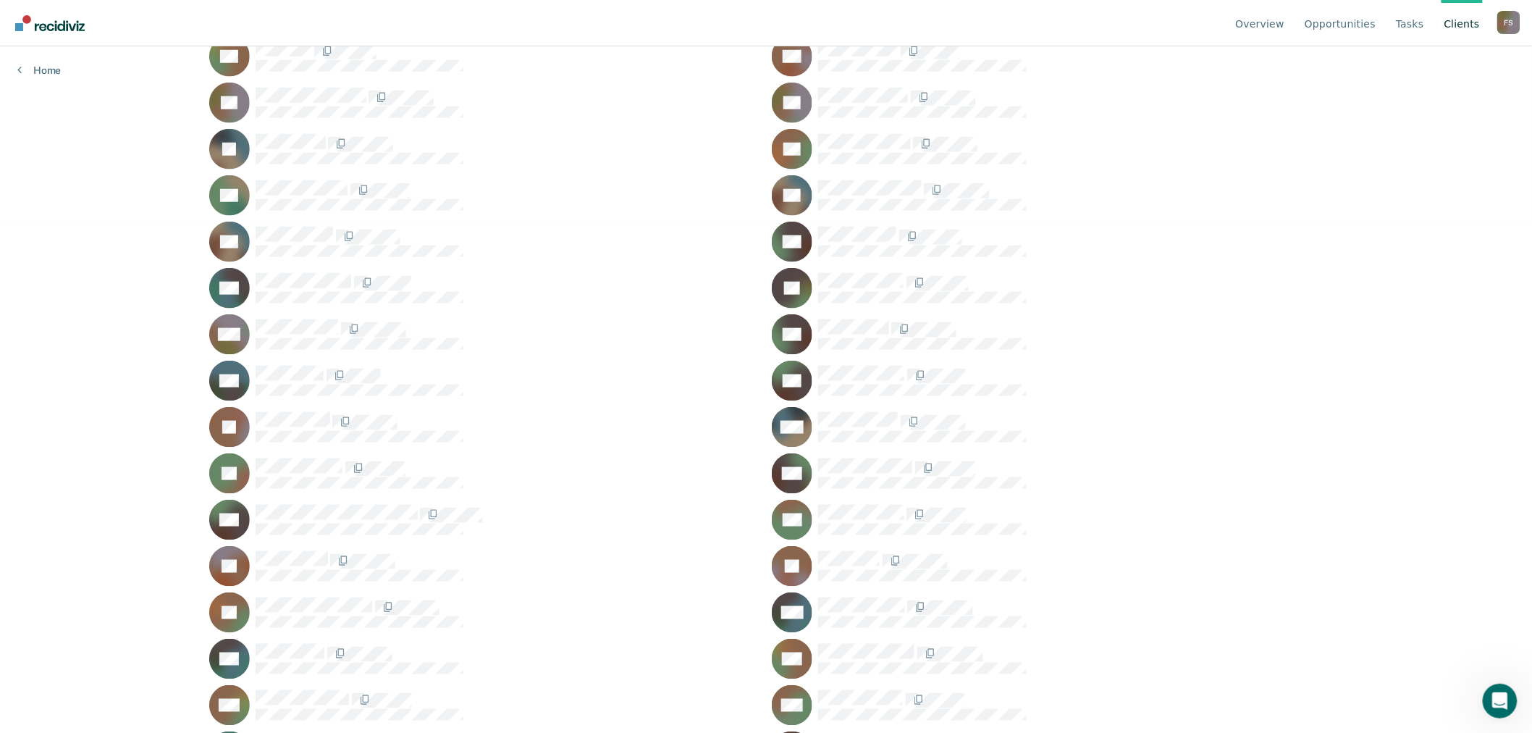
scroll to position [402, 0]
